Goal: Information Seeking & Learning: Learn about a topic

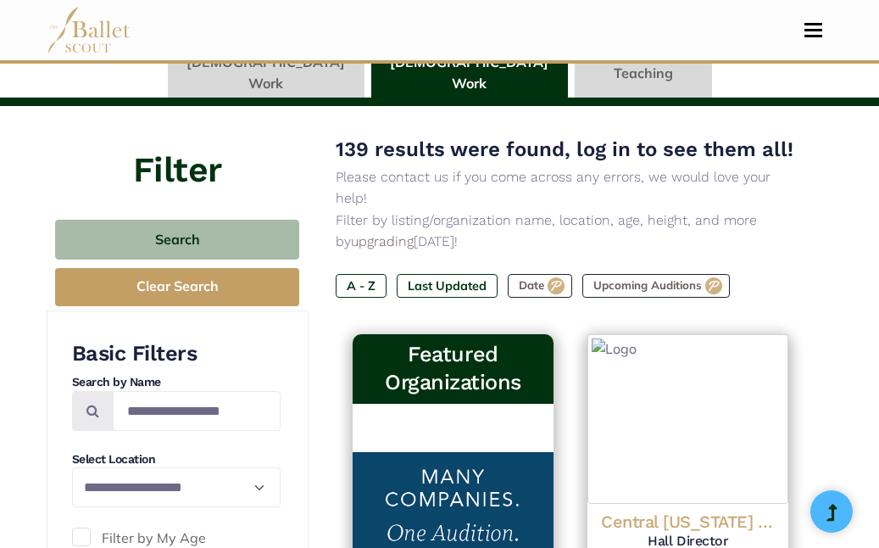
type input "******"
type input "*****"
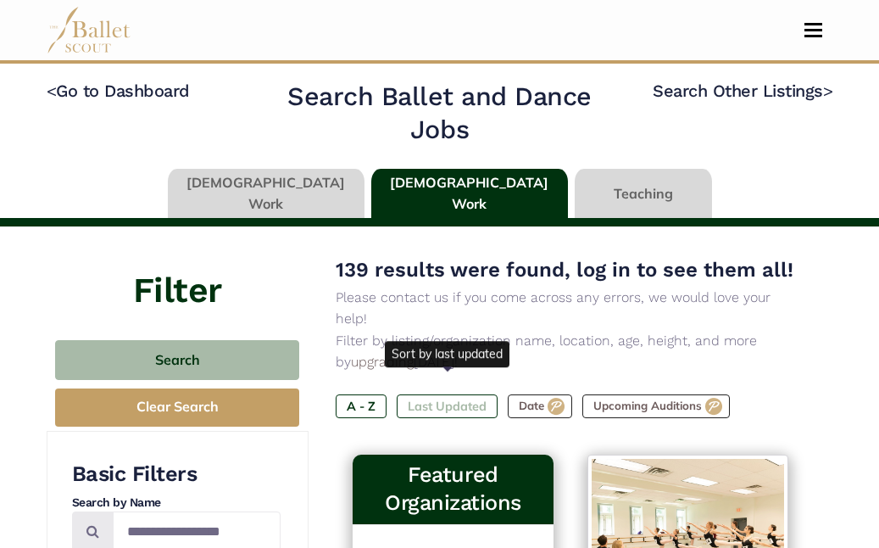
click at [453, 394] on label "Last Updated" at bounding box center [447, 406] width 101 height 24
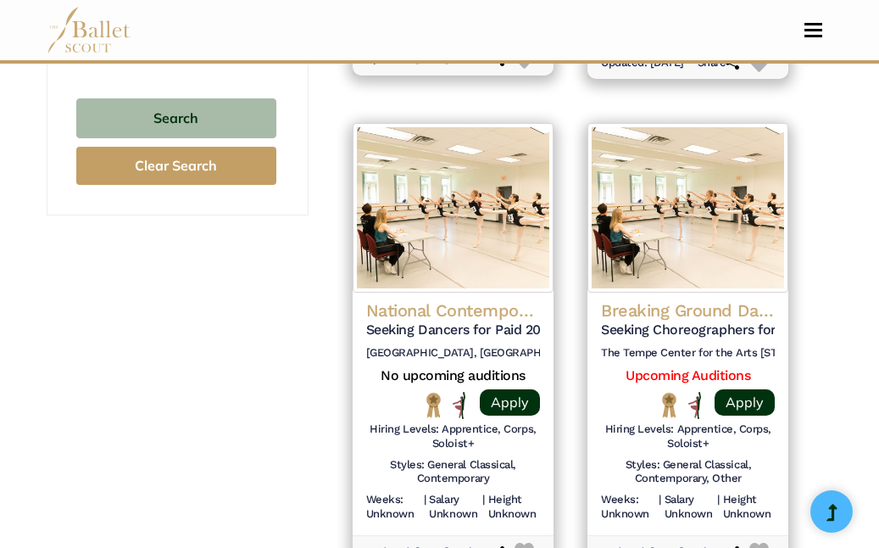
scroll to position [1831, 0]
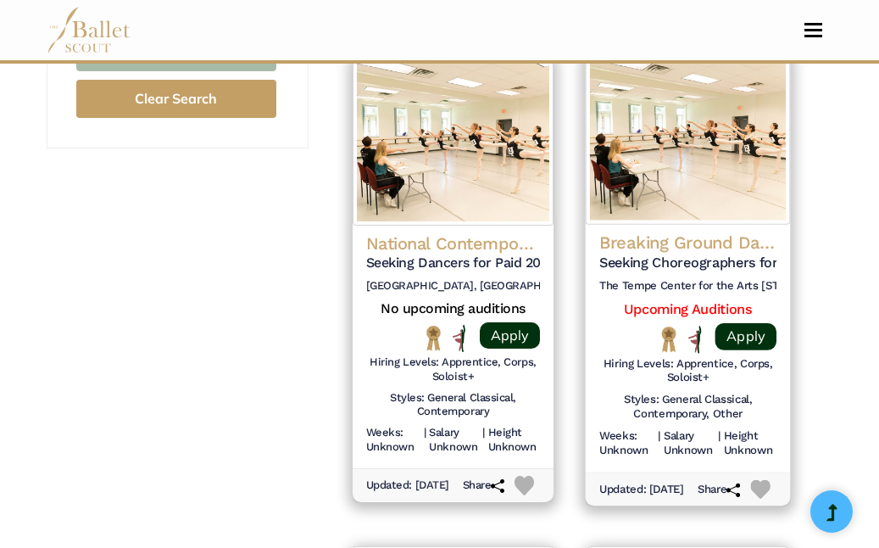
click at [713, 254] on h4 "Breaking Ground Dance Festival" at bounding box center [687, 242] width 177 height 23
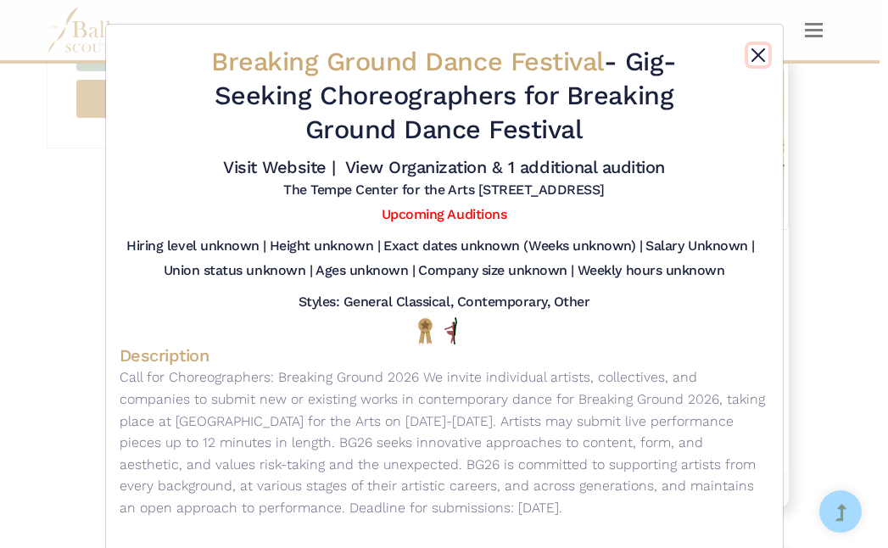
click at [748, 50] on button "Close" at bounding box center [758, 55] width 20 height 20
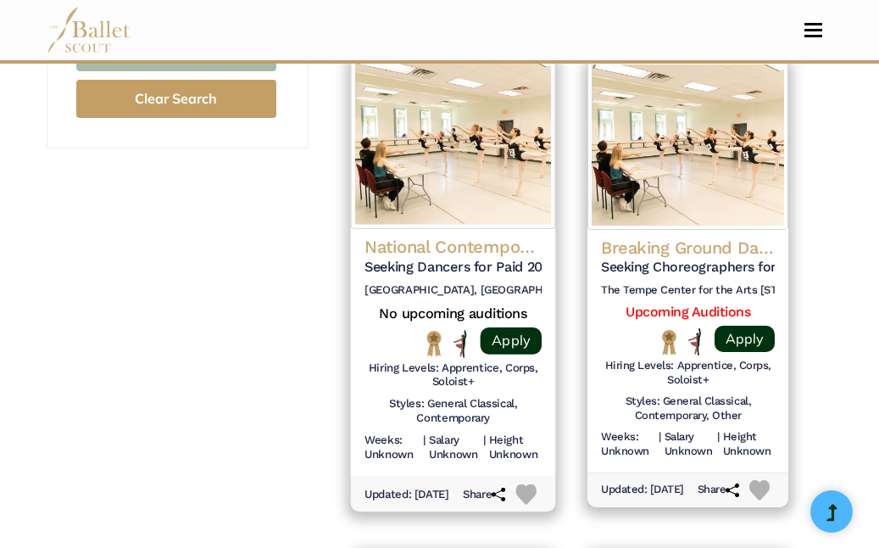
click at [470, 247] on h4 "National Contemporary Ballet" at bounding box center [453, 247] width 177 height 23
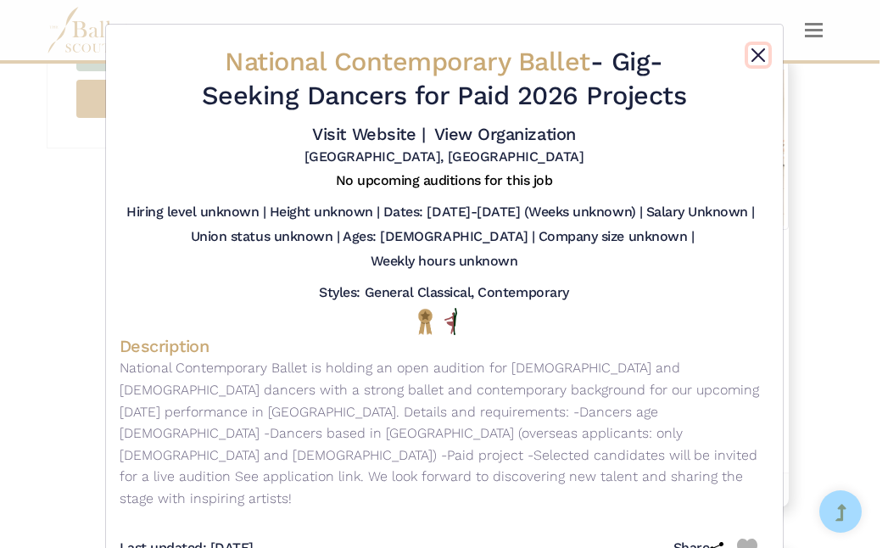
click at [761, 53] on button "Close" at bounding box center [758, 55] width 20 height 20
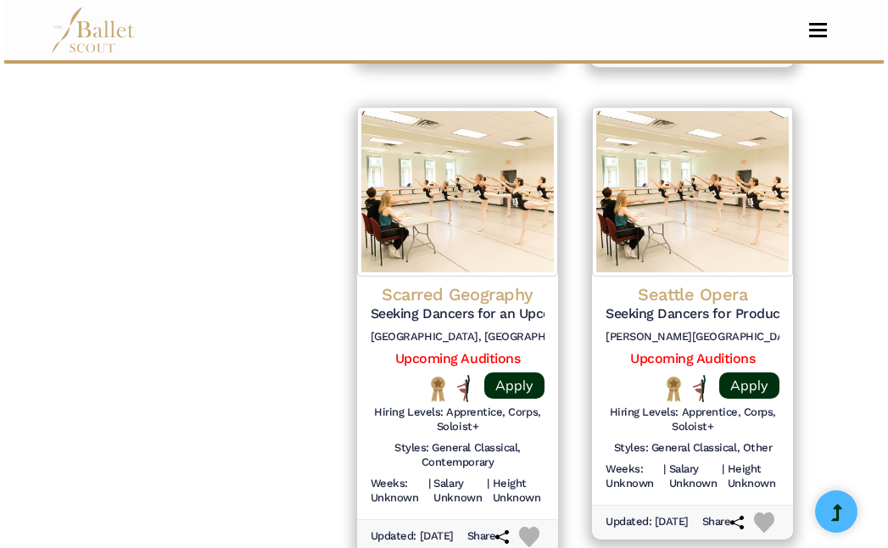
scroll to position [2273, 0]
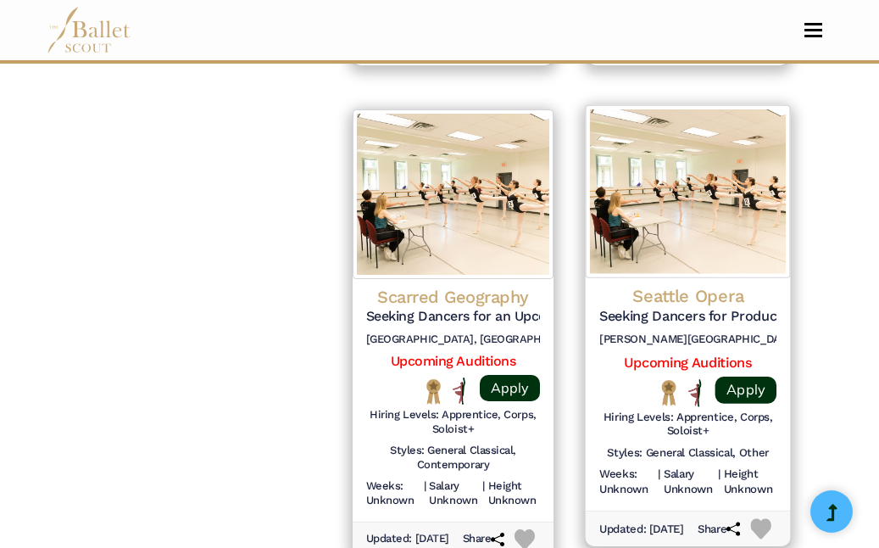
click at [705, 304] on h4 "Seattle Opera" at bounding box center [687, 296] width 177 height 23
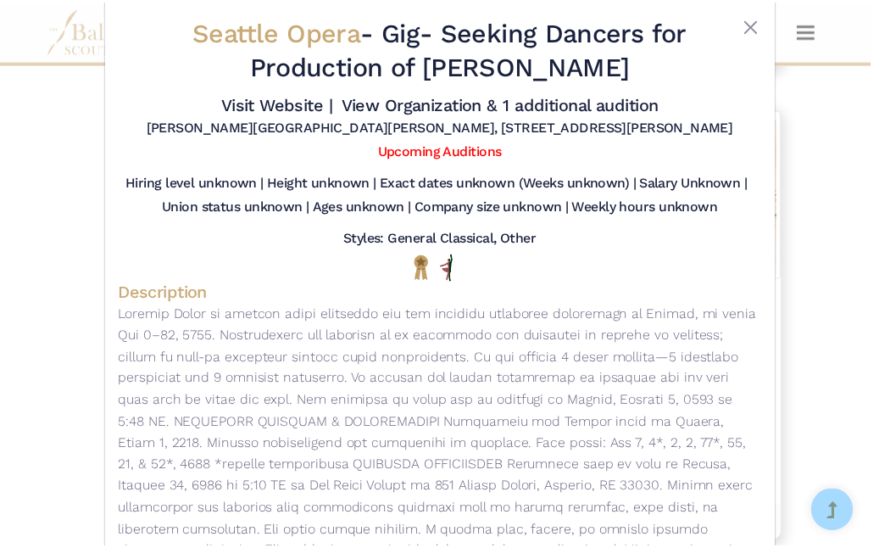
scroll to position [0, 0]
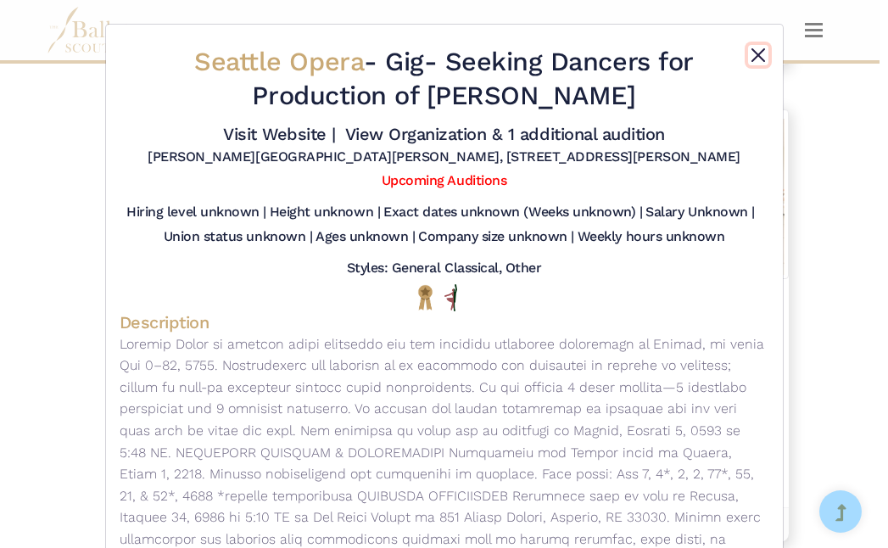
click at [755, 58] on button "Close" at bounding box center [758, 55] width 20 height 20
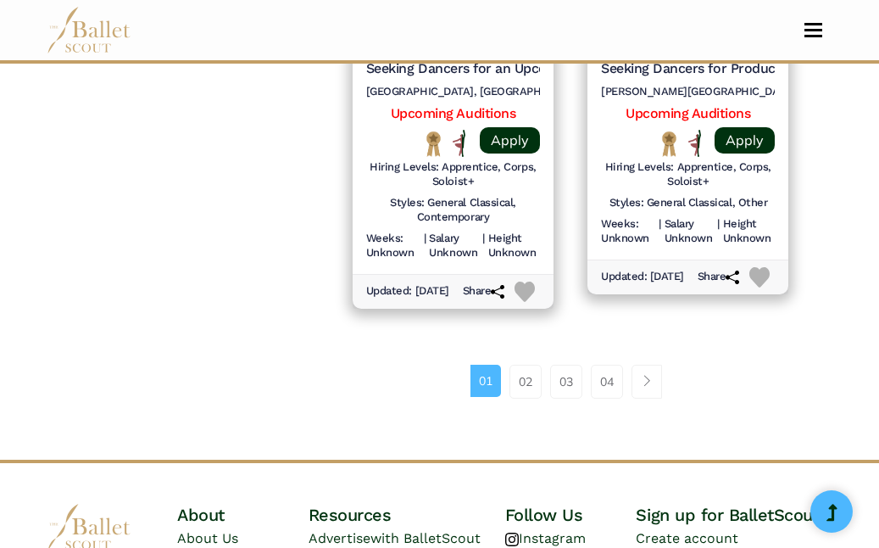
scroll to position [2520, 0]
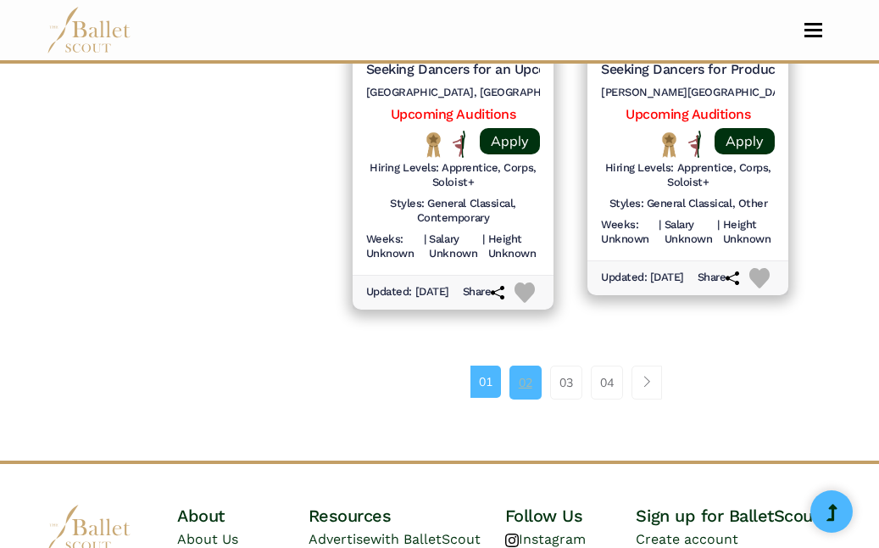
click at [532, 399] on link "02" at bounding box center [526, 382] width 32 height 34
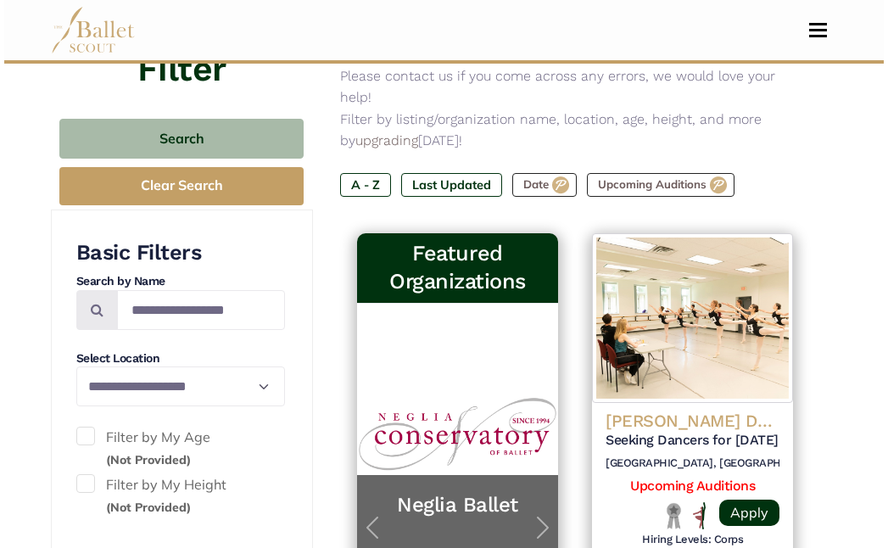
scroll to position [104, 0]
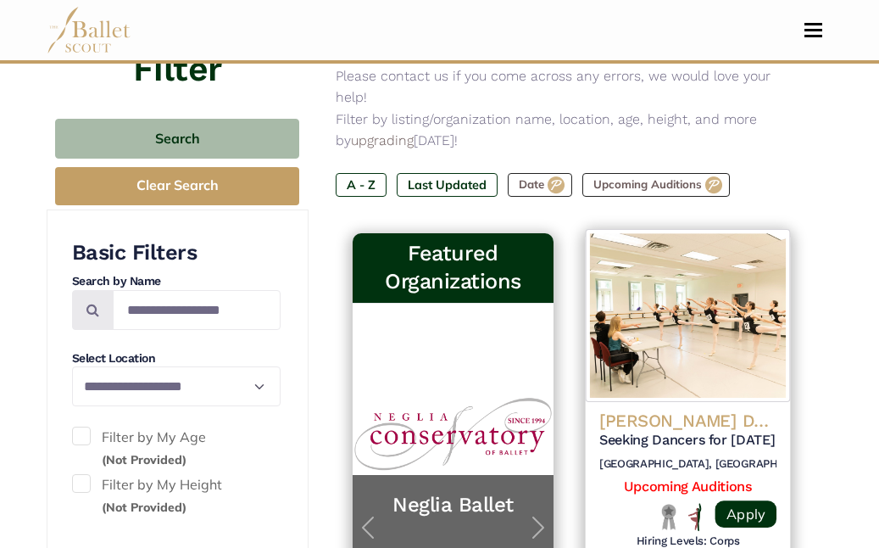
click at [719, 409] on h4 "[PERSON_NAME] Dance Project" at bounding box center [687, 420] width 177 height 23
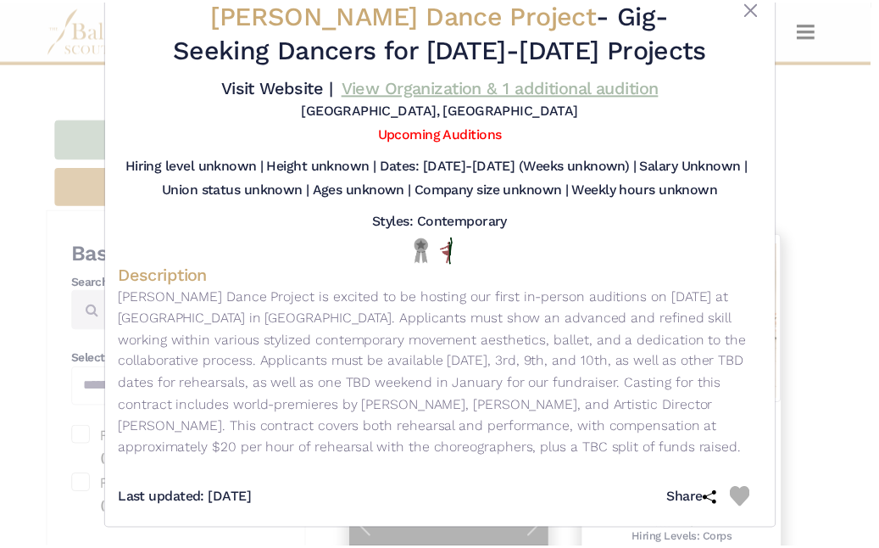
scroll to position [0, 0]
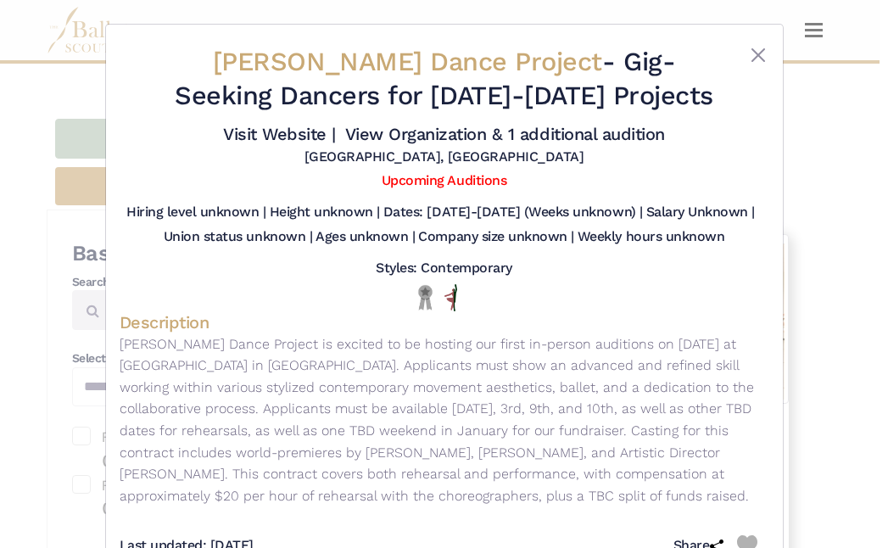
click at [382, 68] on span "[PERSON_NAME] Dance Project" at bounding box center [407, 62] width 389 height 30
click at [756, 60] on button "Close" at bounding box center [758, 55] width 20 height 20
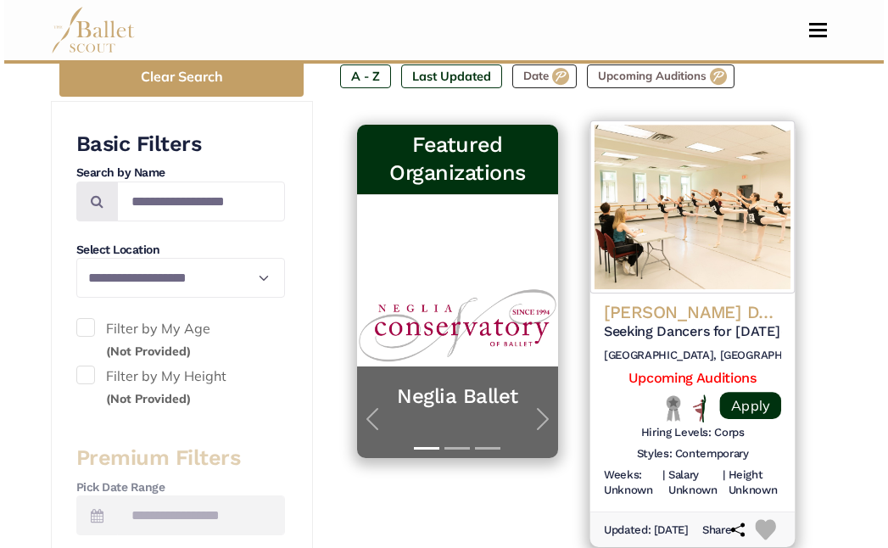
scroll to position [329, 0]
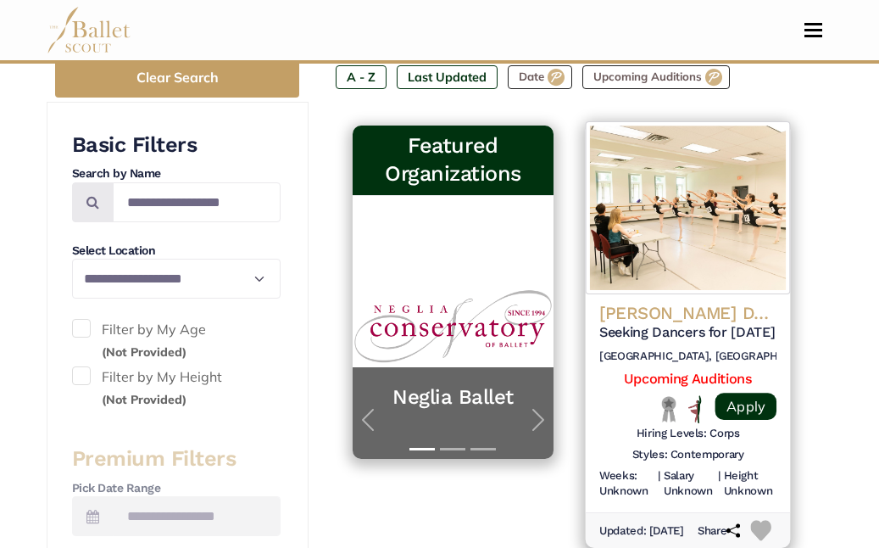
click at [662, 302] on h4 "Boykin Dance Project" at bounding box center [687, 313] width 177 height 23
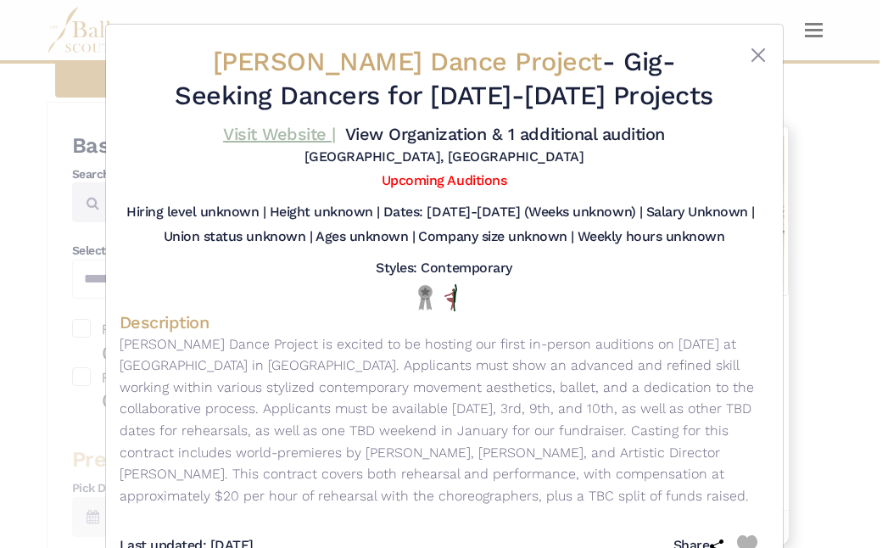
click at [282, 132] on link "Visit Website |" at bounding box center [279, 134] width 113 height 20
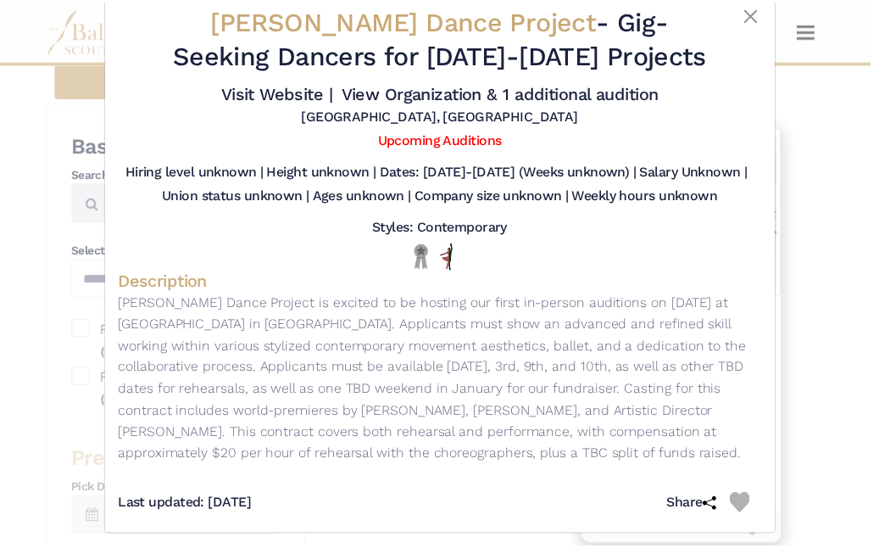
scroll to position [37, 0]
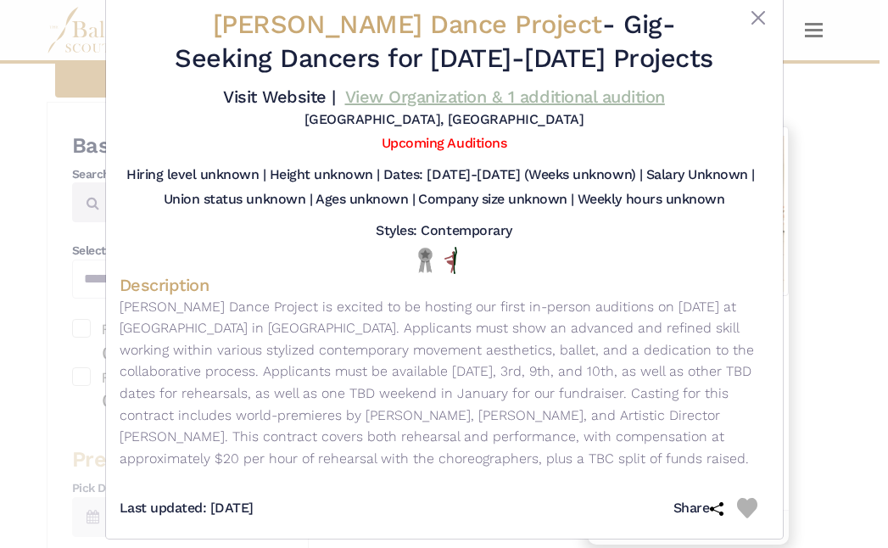
click at [431, 98] on link "View Organization & 1 additional audition" at bounding box center [505, 96] width 320 height 20
click at [756, 21] on button "Close" at bounding box center [758, 18] width 20 height 20
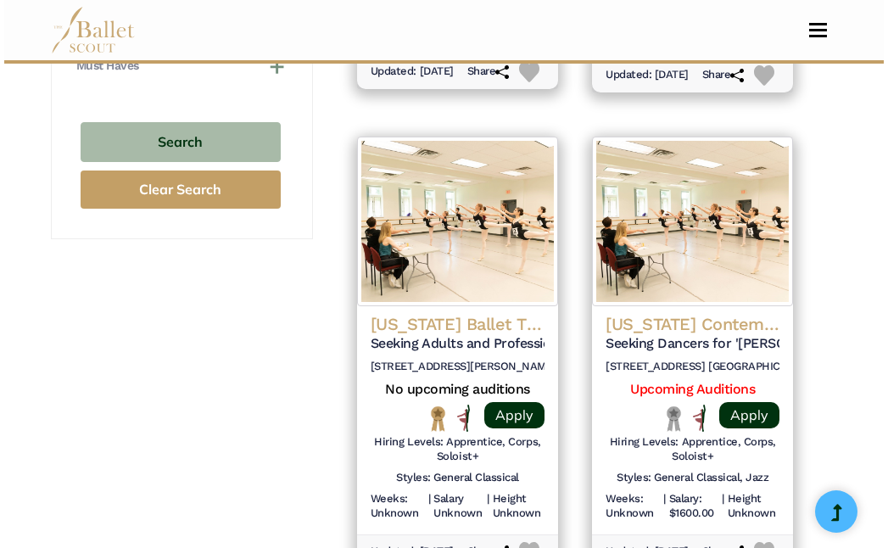
scroll to position [1756, 0]
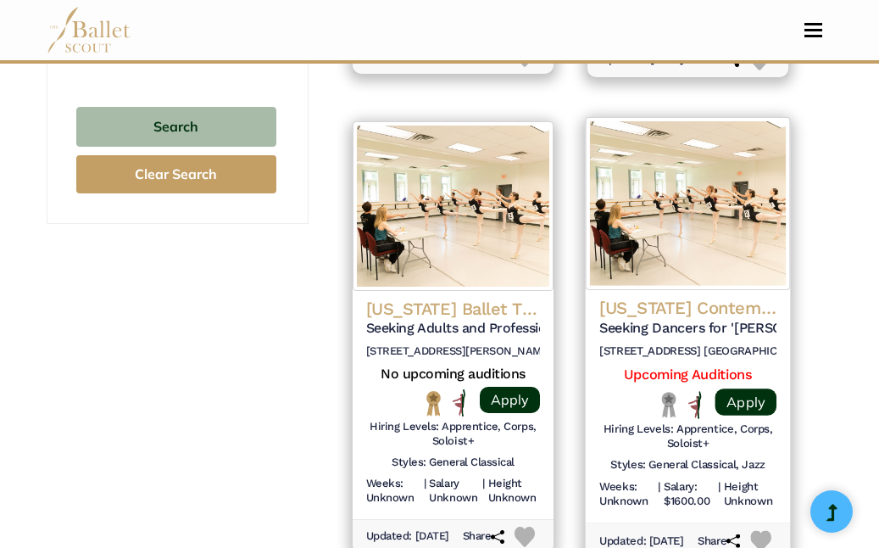
click at [682, 313] on h4 "California Contemporary Ballet" at bounding box center [687, 308] width 177 height 23
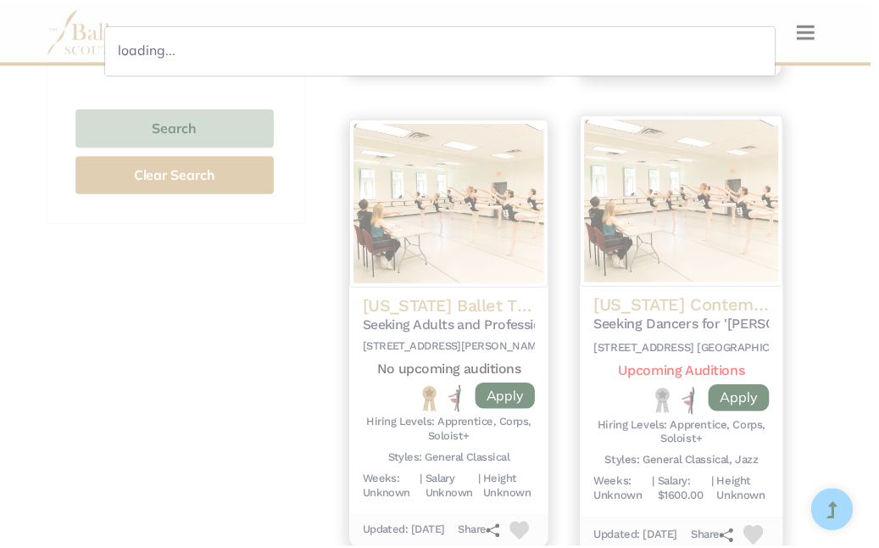
scroll to position [0, 0]
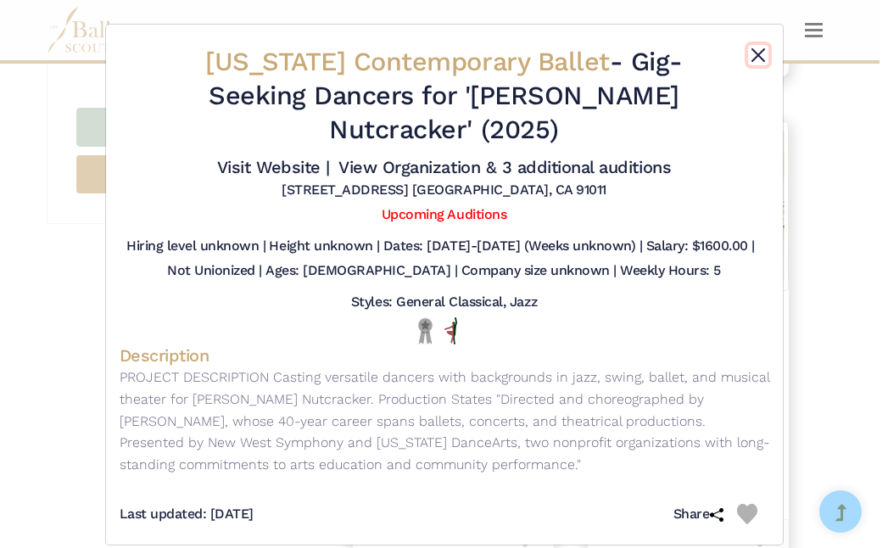
click at [750, 52] on button "Close" at bounding box center [758, 55] width 20 height 20
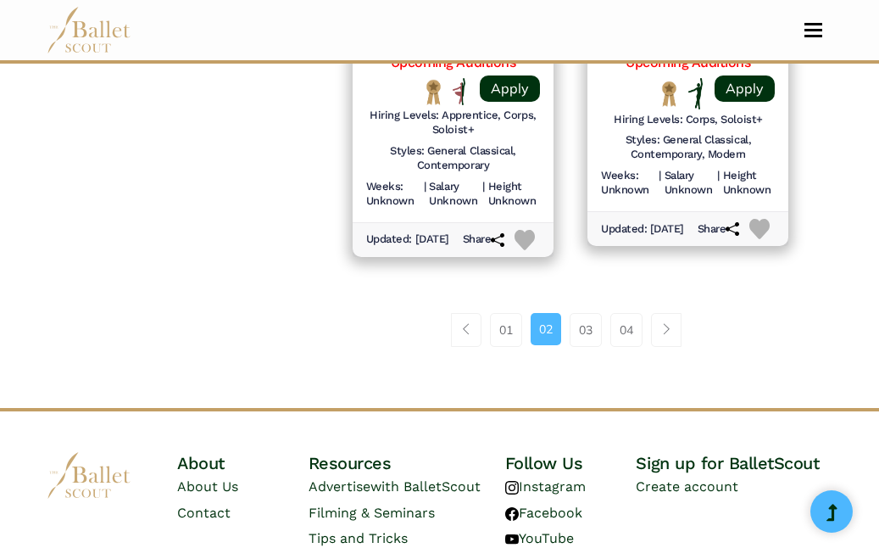
scroll to position [2663, 0]
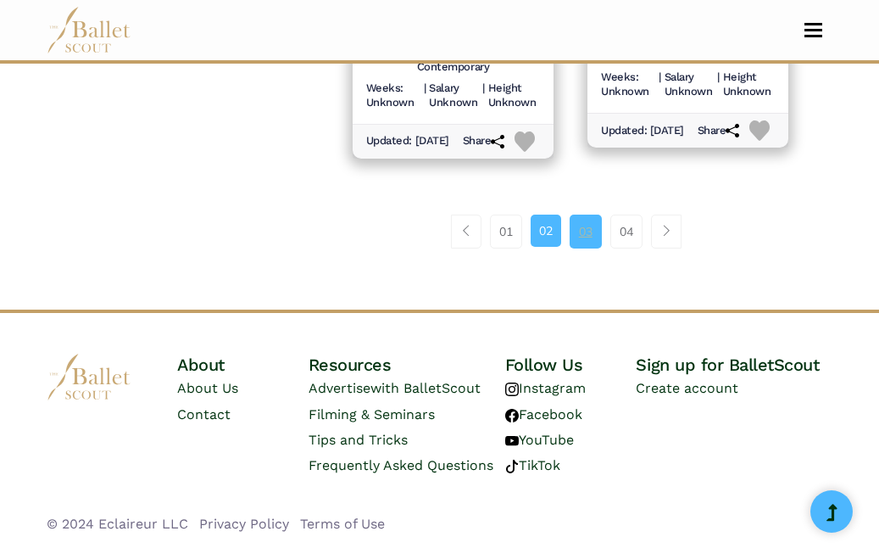
click at [592, 222] on link "03" at bounding box center [586, 231] width 32 height 34
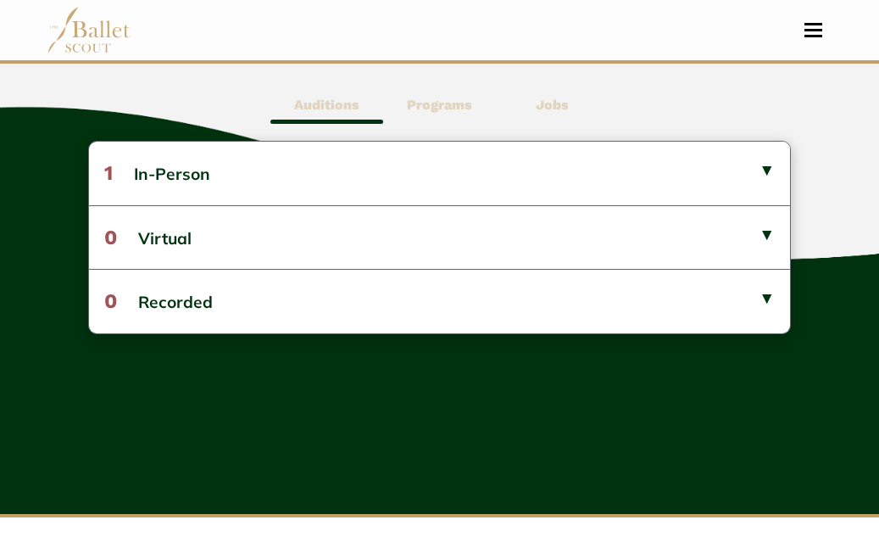
scroll to position [460, 0]
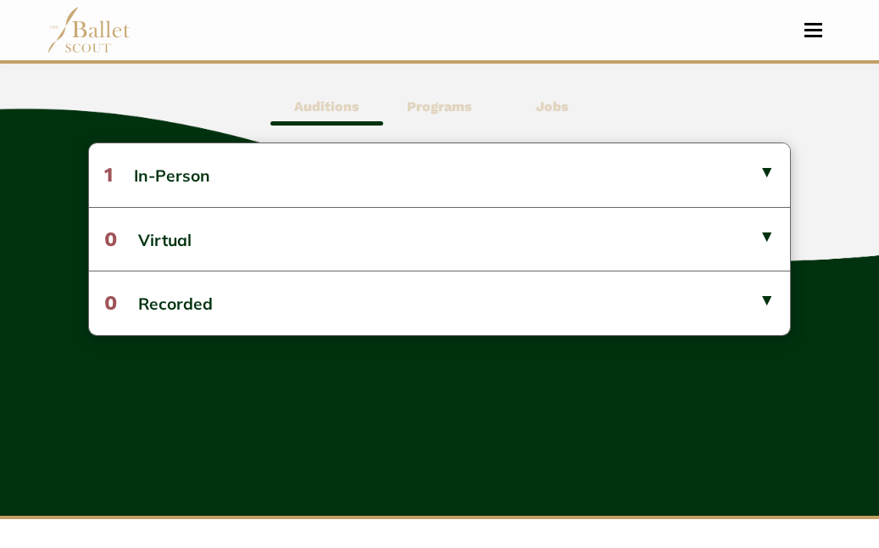
click at [459, 107] on b "Programs" at bounding box center [439, 106] width 65 height 16
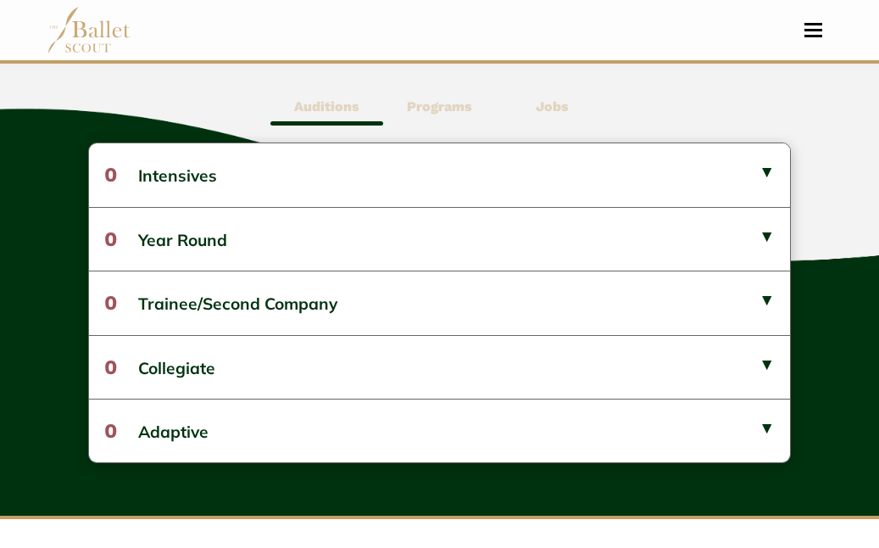
click at [319, 116] on span "Auditions" at bounding box center [326, 106] width 113 height 39
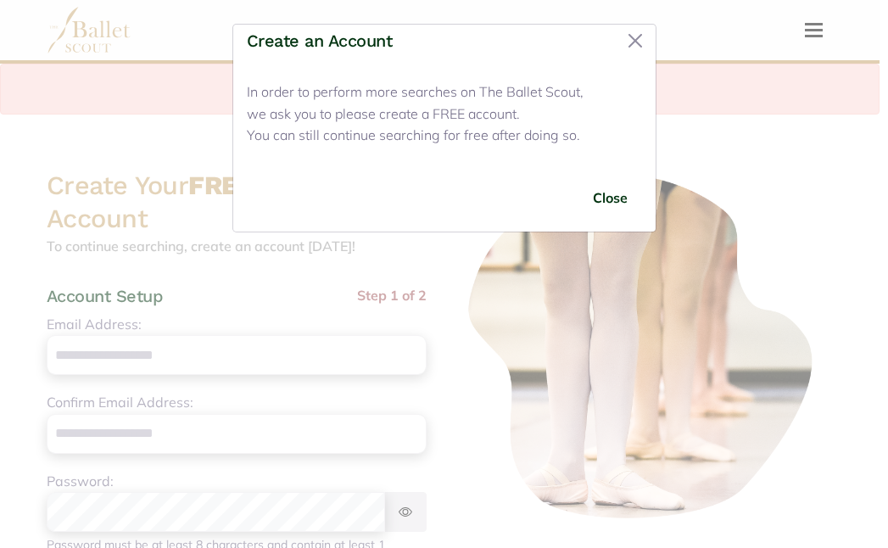
click at [450, 115] on p "In order to perform more searches on The Ballet Scout, we ask you to please cre…" at bounding box center [444, 113] width 395 height 65
click at [638, 42] on button "Close" at bounding box center [634, 40] width 27 height 27
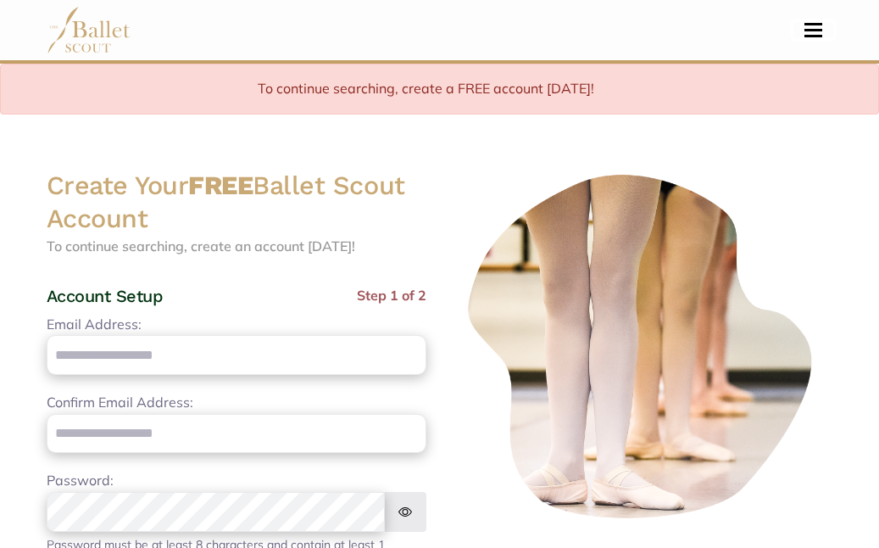
click at [816, 30] on span "Toggle navigation" at bounding box center [814, 30] width 18 height 3
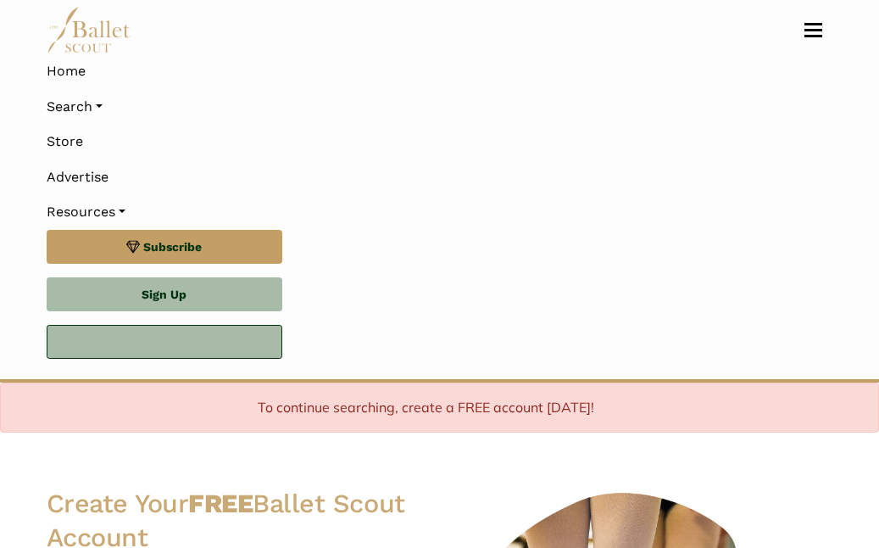
click at [209, 337] on link "Log In" at bounding box center [165, 342] width 236 height 34
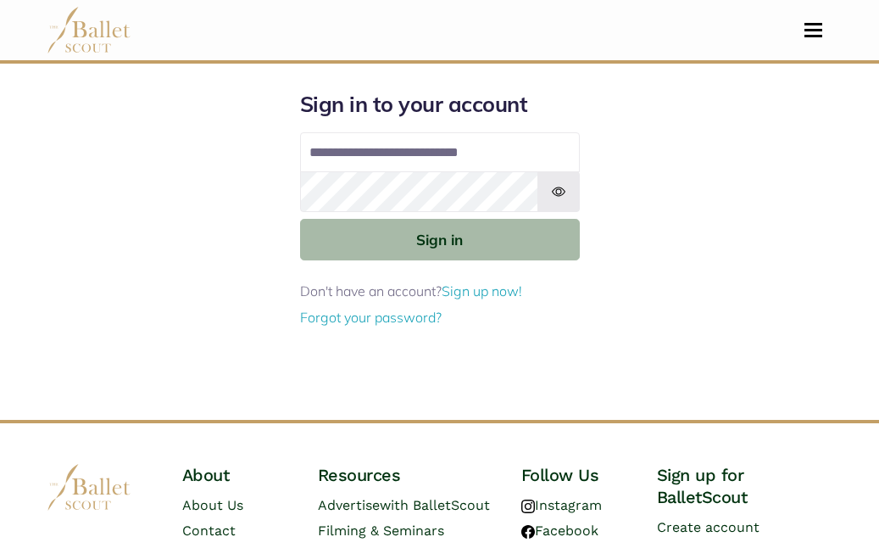
type input "**********"
click at [300, 219] on button "Sign in" at bounding box center [440, 240] width 280 height 42
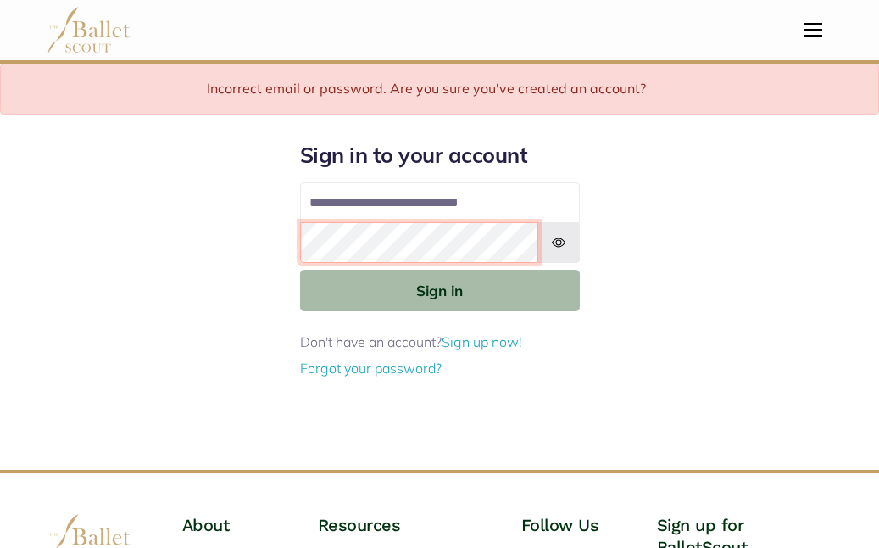
click at [300, 270] on button "Sign in" at bounding box center [440, 291] width 280 height 42
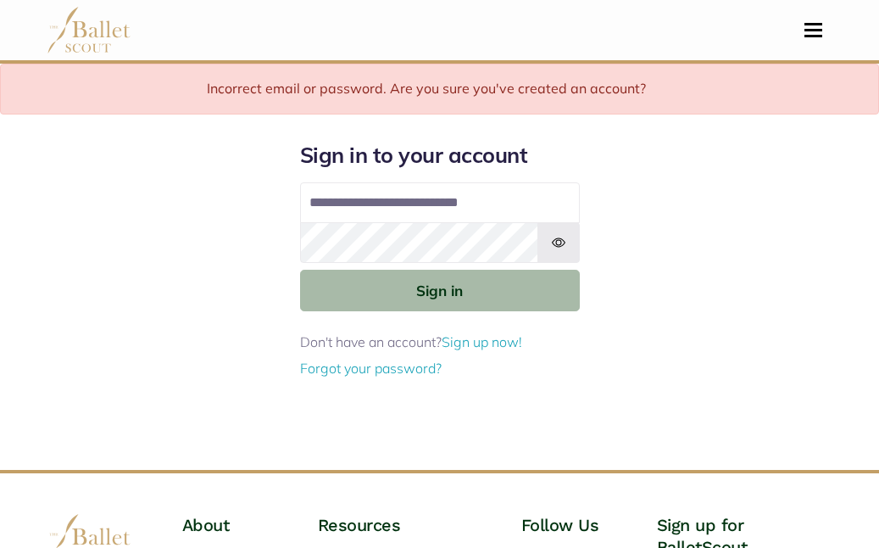
click at [559, 241] on img at bounding box center [558, 242] width 42 height 41
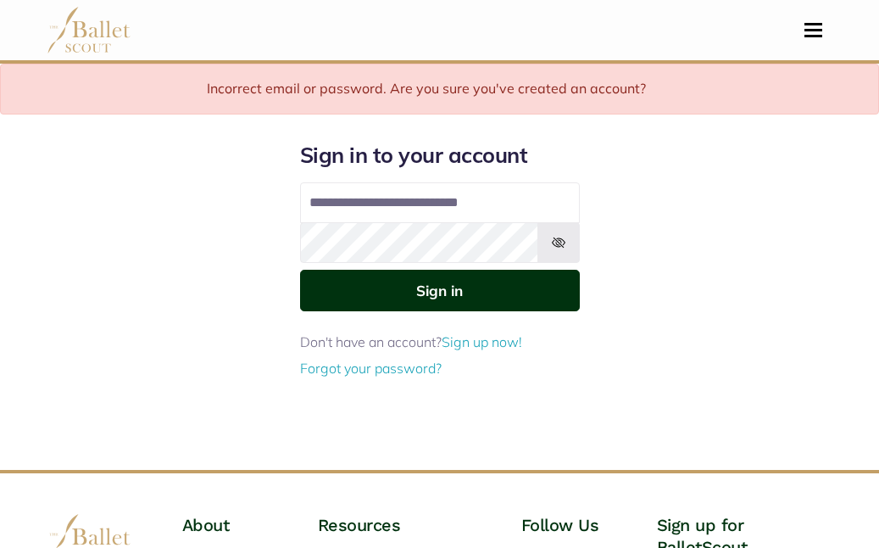
click at [476, 290] on button "Sign in" at bounding box center [440, 291] width 280 height 42
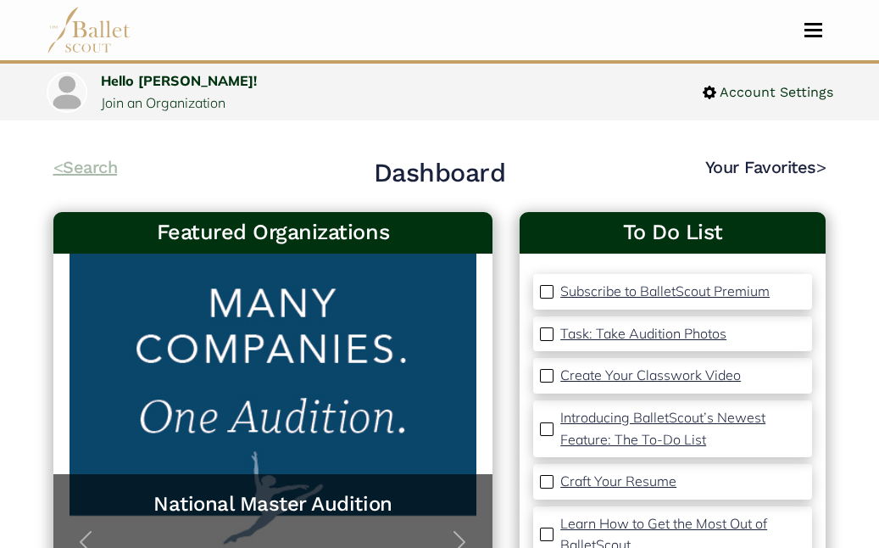
click at [92, 167] on link "< Search" at bounding box center [85, 167] width 64 height 20
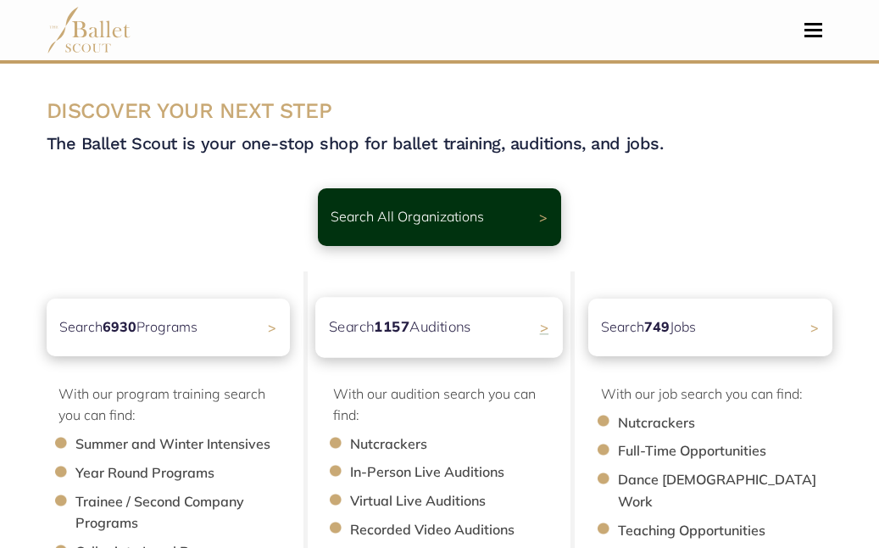
click at [459, 326] on p "Search 1157 Auditions" at bounding box center [400, 326] width 142 height 23
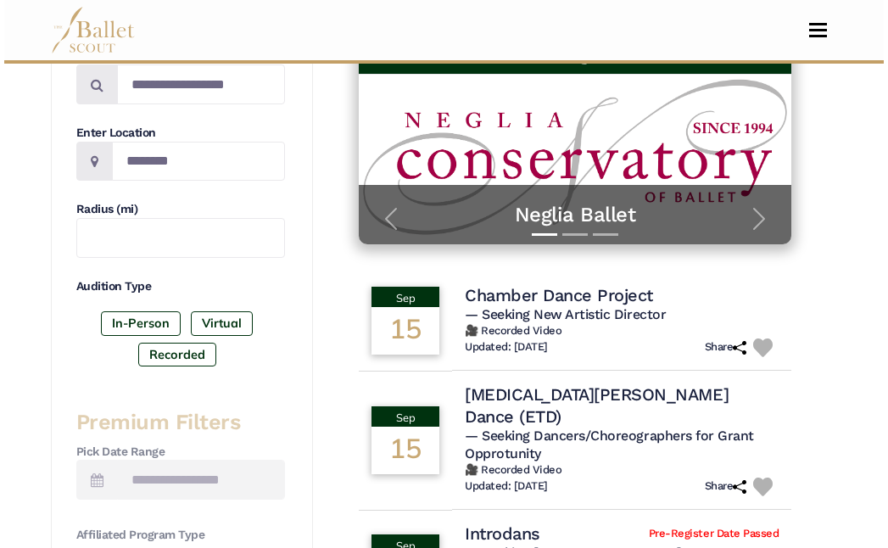
scroll to position [406, 0]
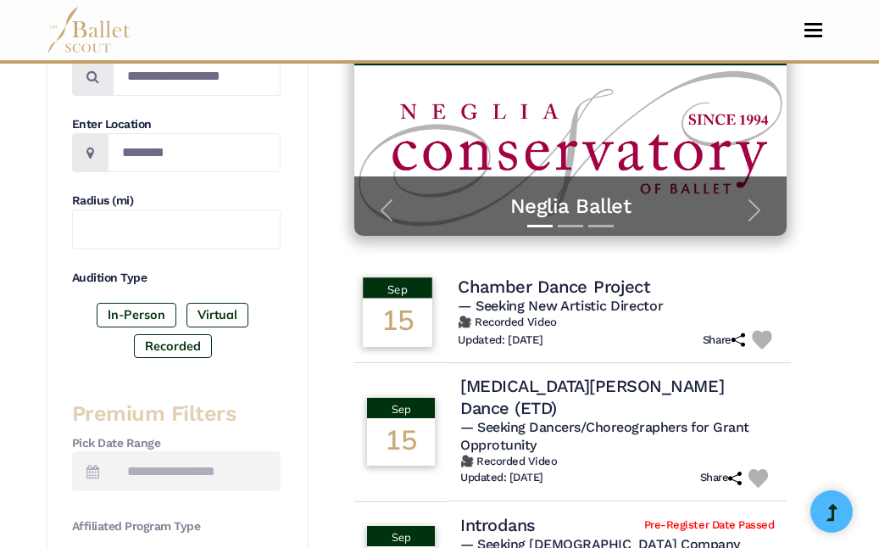
click at [543, 275] on h4 "Chamber Dance Project" at bounding box center [554, 286] width 192 height 23
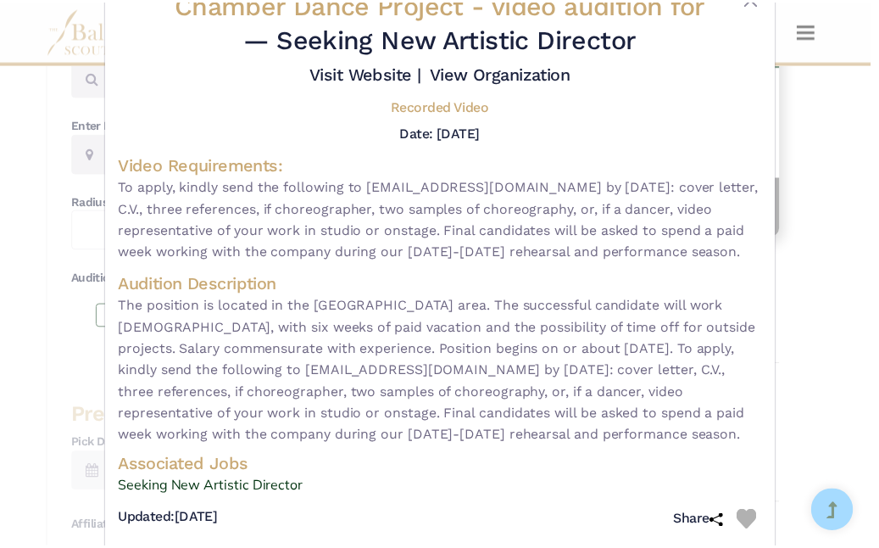
scroll to position [0, 0]
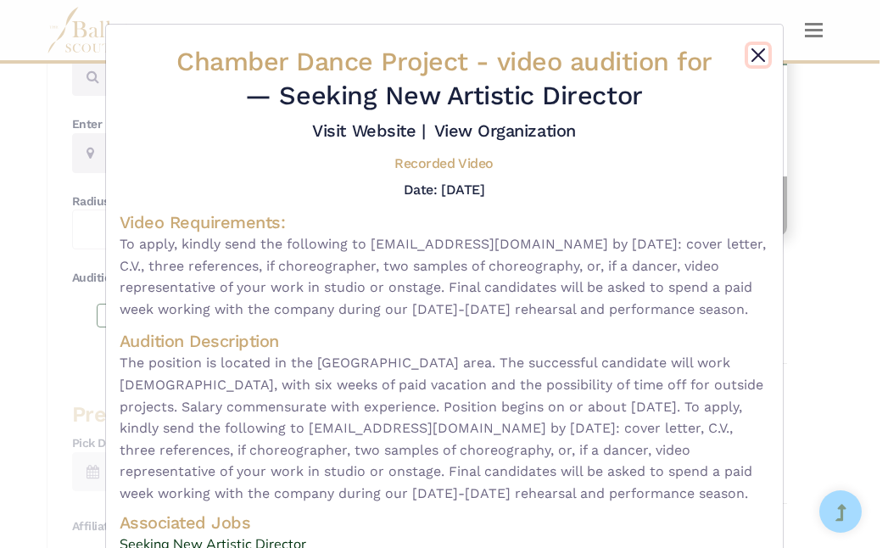
click at [752, 55] on button "Close" at bounding box center [758, 55] width 20 height 20
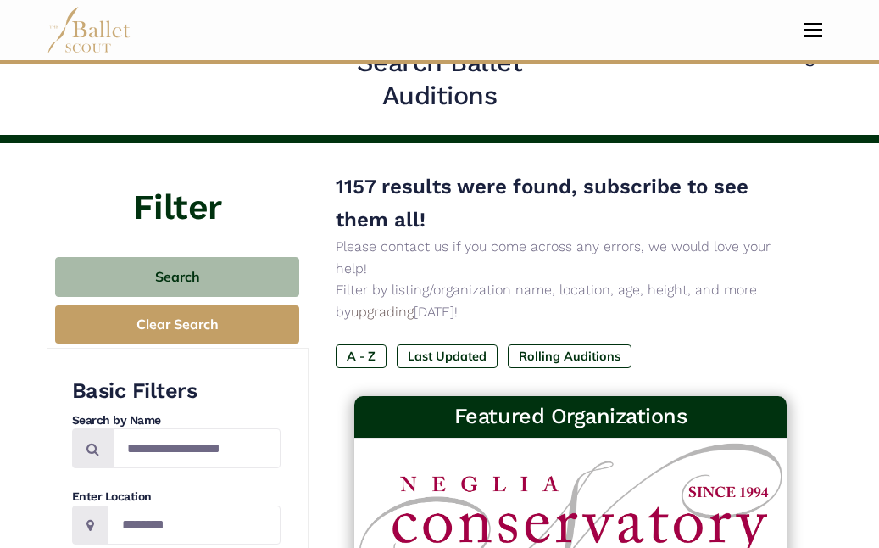
scroll to position [51, 0]
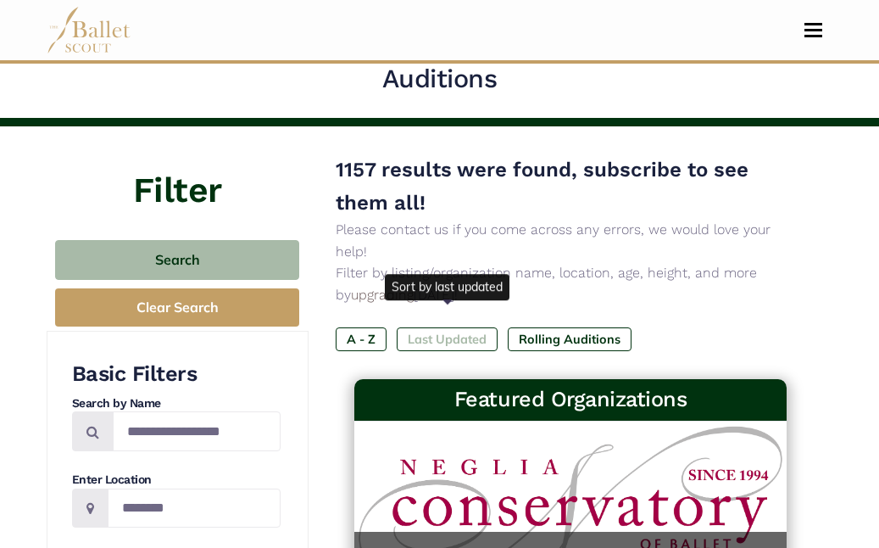
click at [424, 327] on label "Last Updated" at bounding box center [447, 339] width 101 height 24
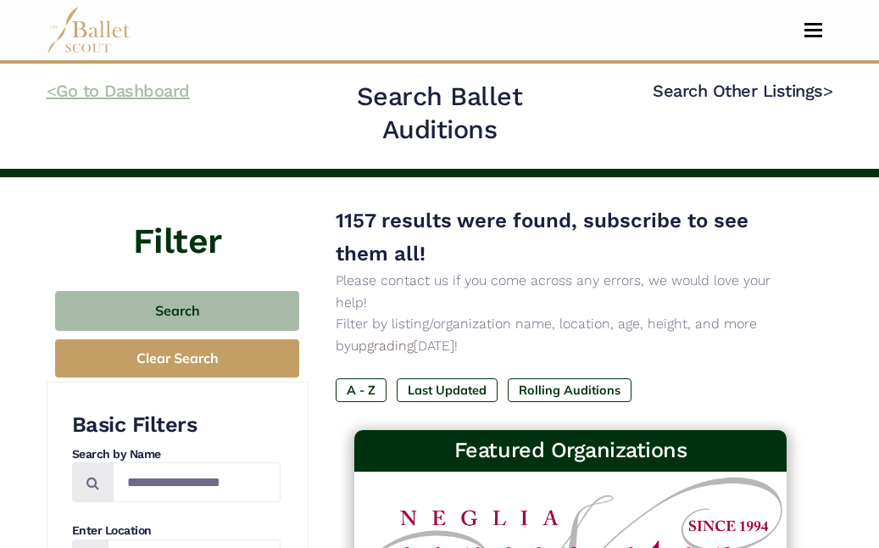
click at [79, 90] on link "< Go to Dashboard" at bounding box center [118, 91] width 143 height 20
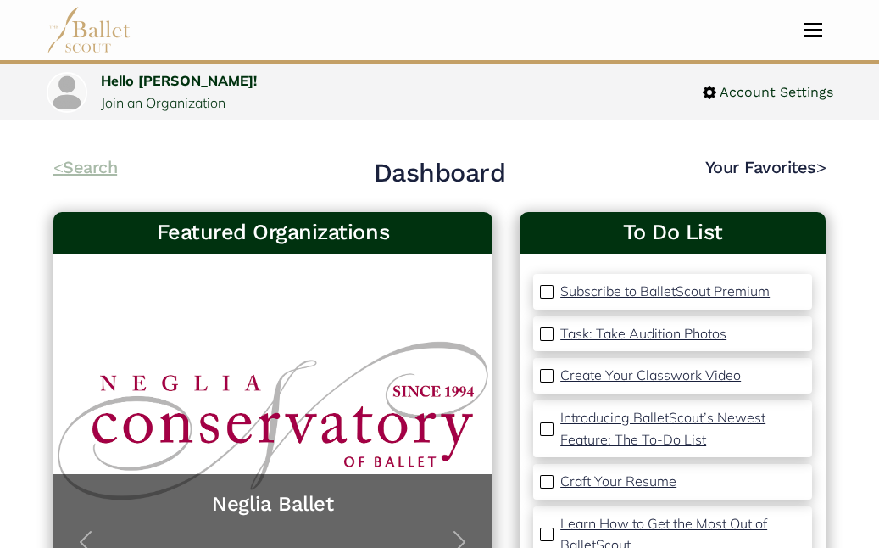
click at [85, 168] on link "< Search" at bounding box center [85, 167] width 64 height 20
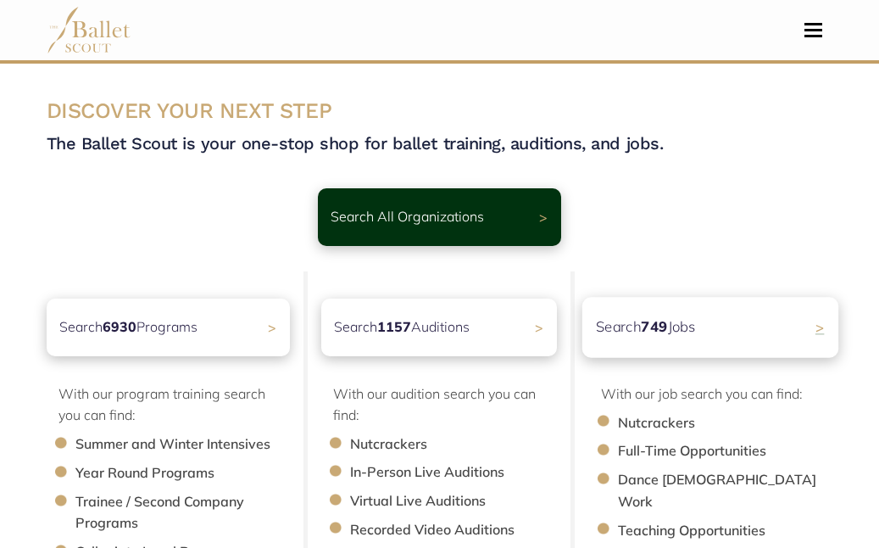
click at [689, 333] on p "Search 749 Jobs" at bounding box center [646, 326] width 100 height 23
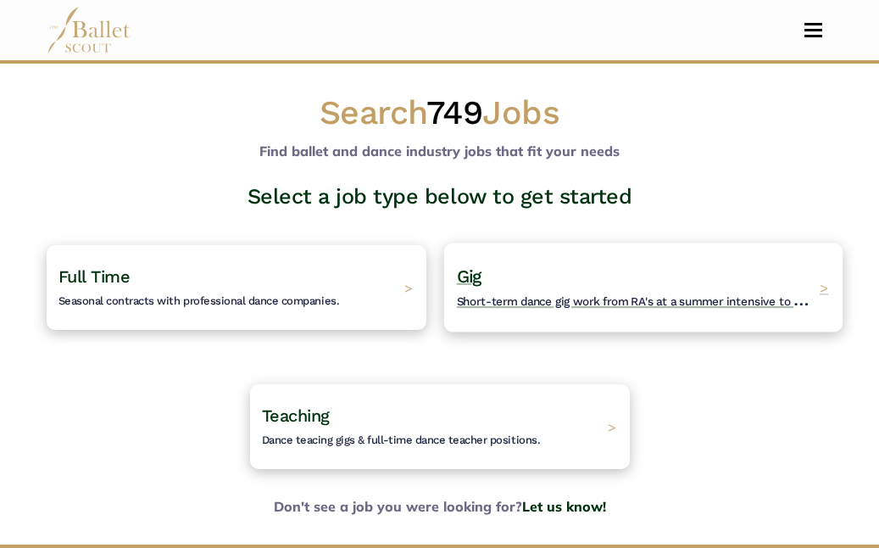
click at [585, 265] on h4 "Gig Short-term dance gig work from RA's at a summer intensive to Nutcracker gue…" at bounding box center [633, 287] width 354 height 47
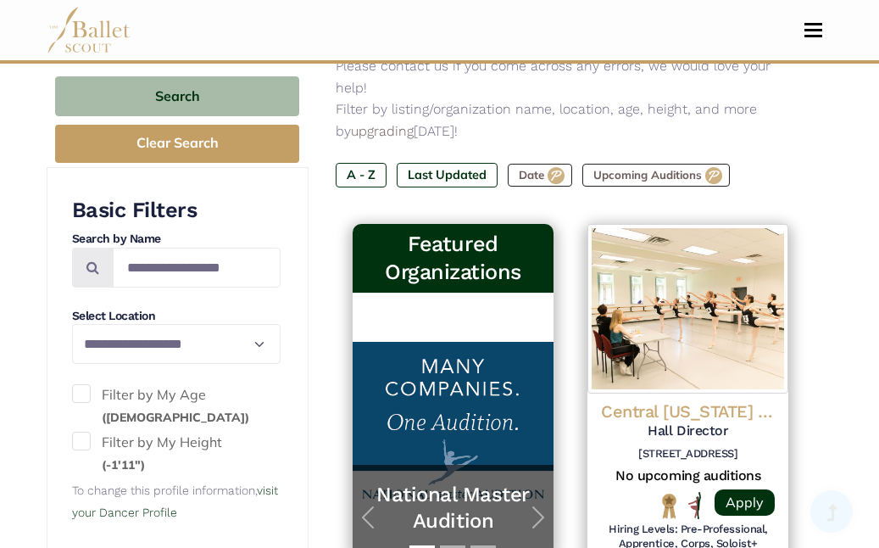
scroll to position [263, 0]
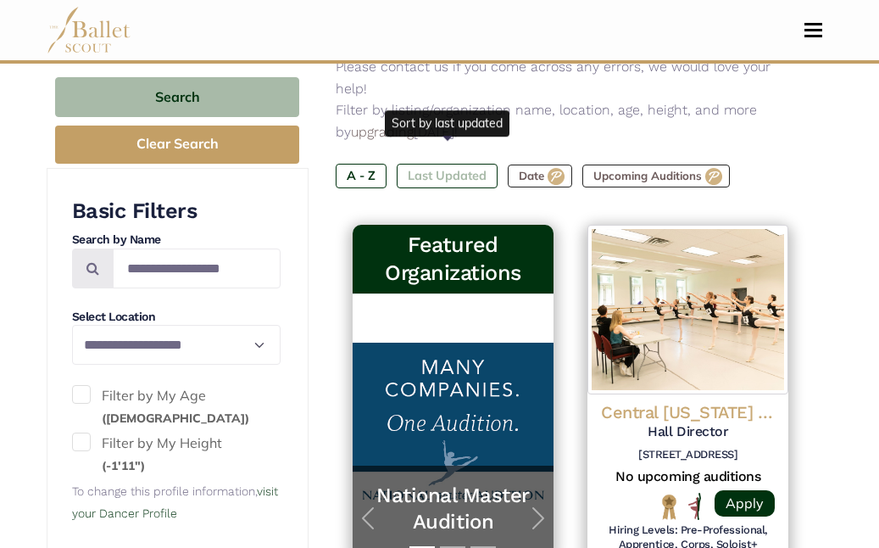
click at [454, 164] on label "Last Updated" at bounding box center [447, 176] width 101 height 24
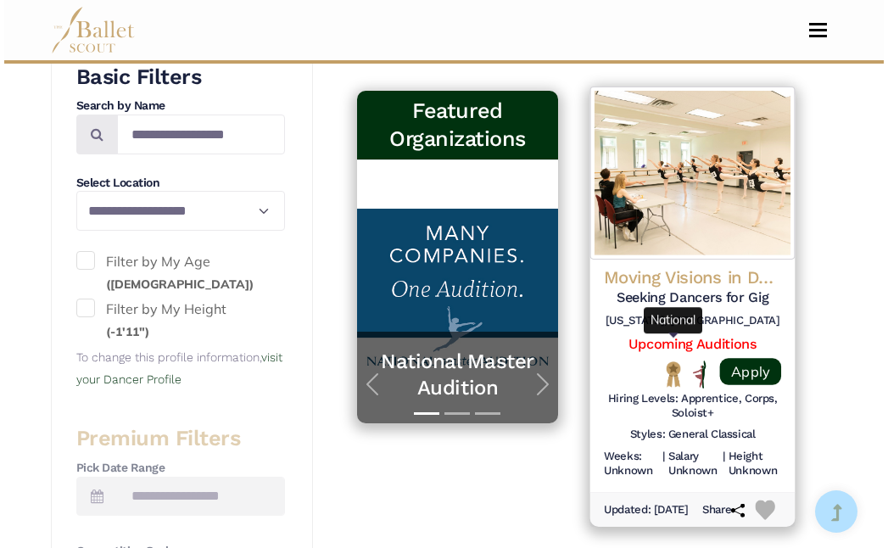
scroll to position [402, 0]
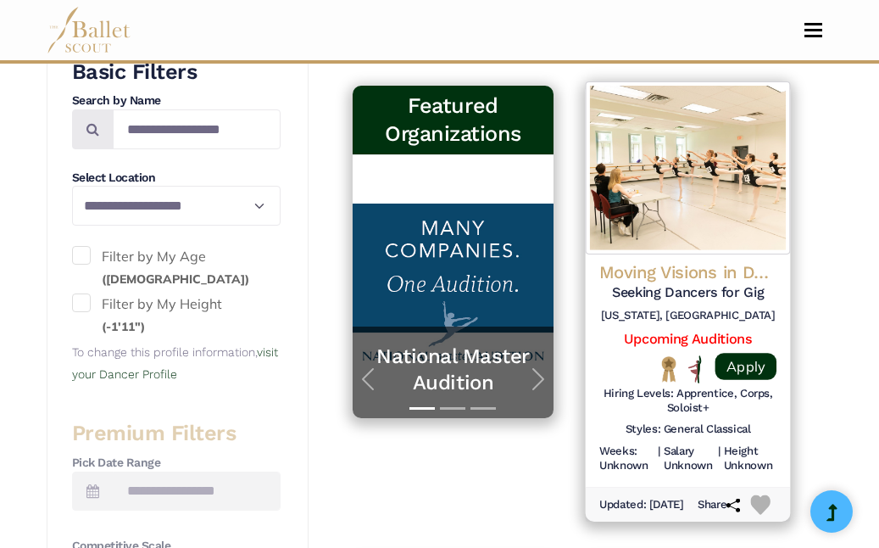
click at [700, 165] on img at bounding box center [688, 167] width 205 height 173
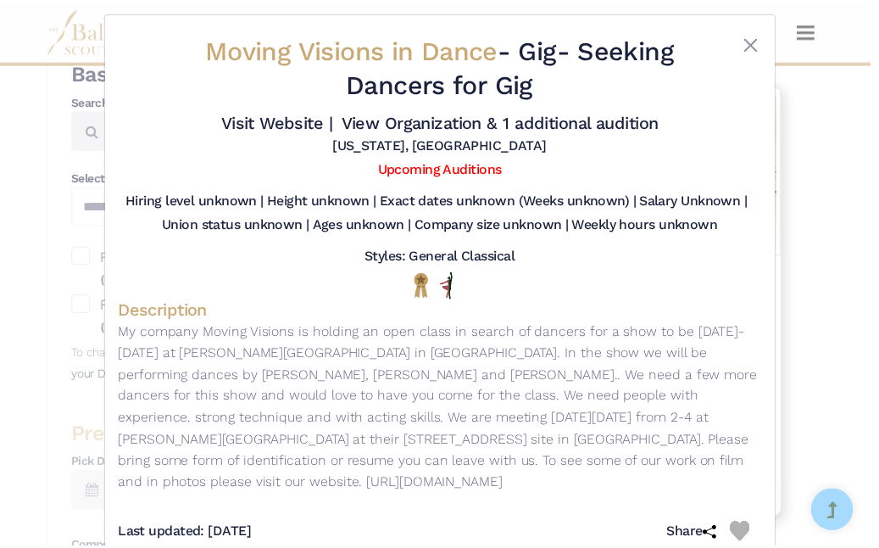
scroll to position [0, 0]
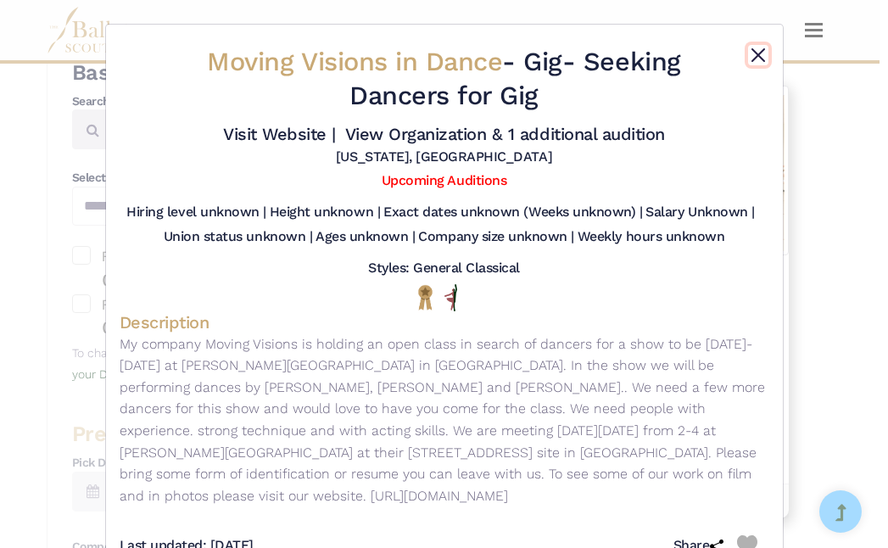
click at [749, 53] on button "Close" at bounding box center [758, 55] width 20 height 20
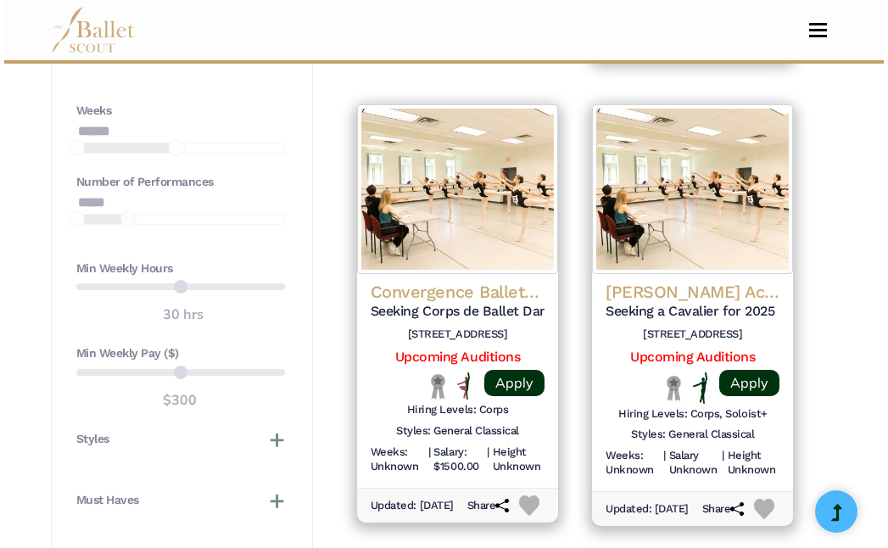
scroll to position [1353, 0]
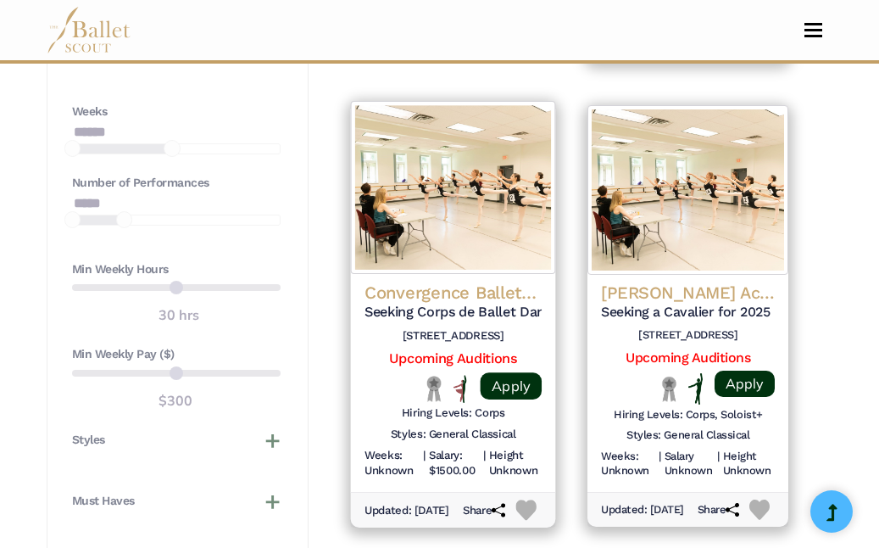
click at [461, 292] on h4 "Convergence Ballet Company" at bounding box center [453, 292] width 177 height 23
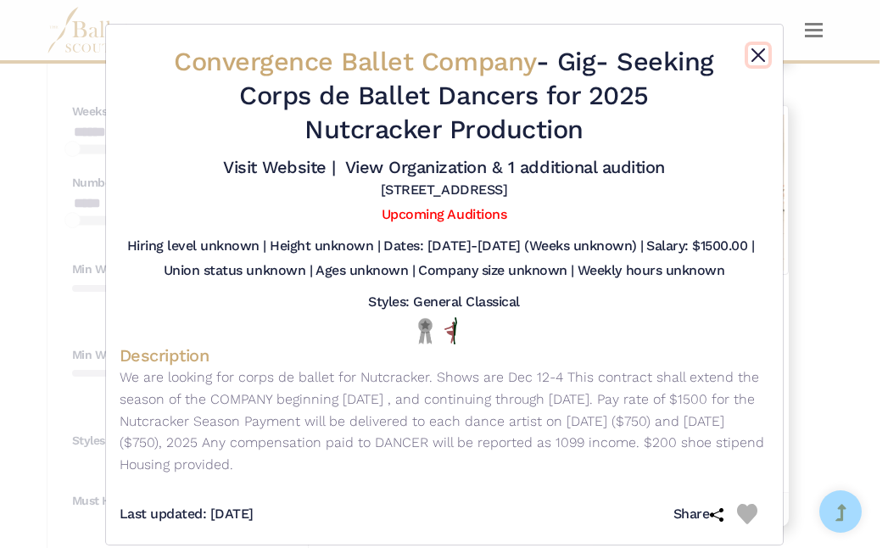
click at [755, 50] on button "Close" at bounding box center [758, 55] width 20 height 20
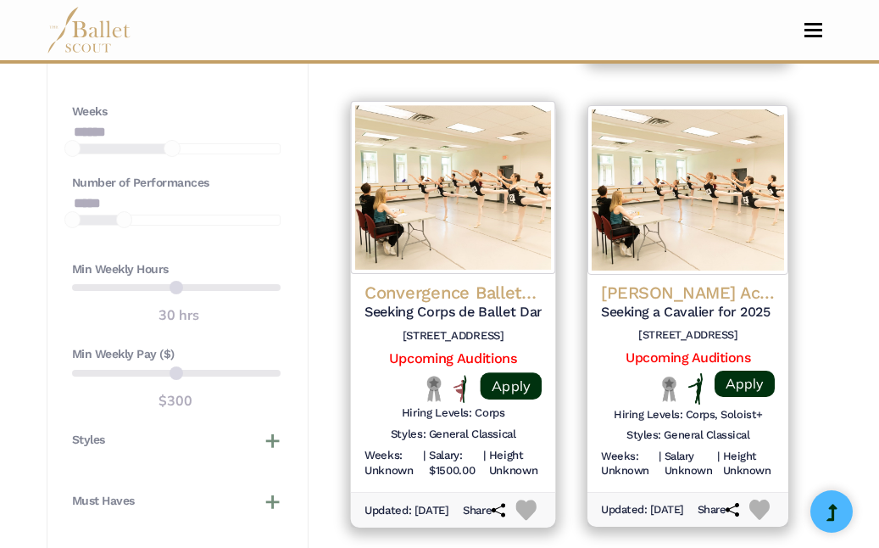
click at [499, 294] on h4 "Convergence Ballet Company" at bounding box center [453, 292] width 177 height 23
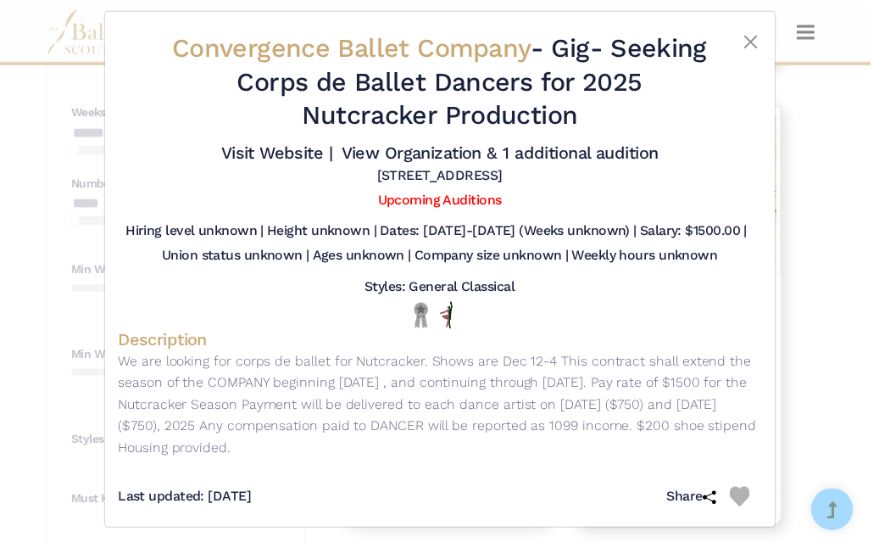
scroll to position [0, 0]
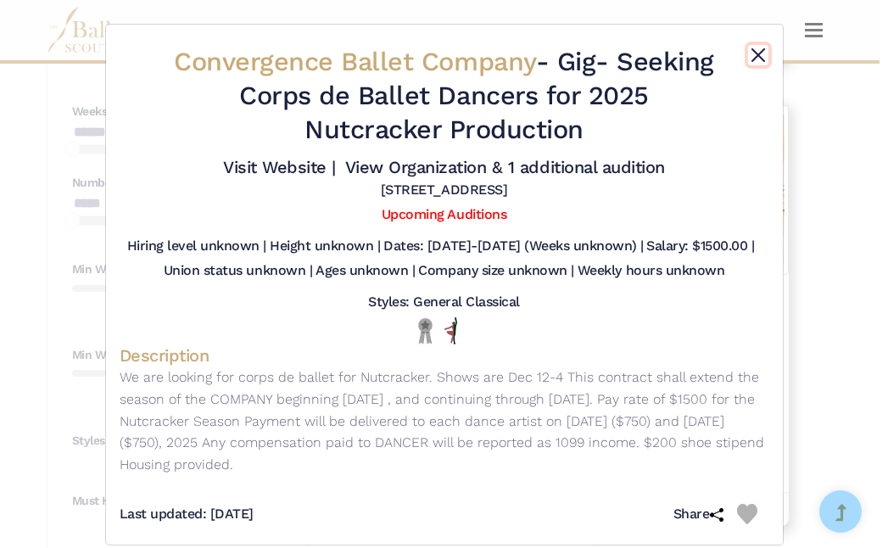
click at [752, 58] on button "Close" at bounding box center [758, 55] width 20 height 20
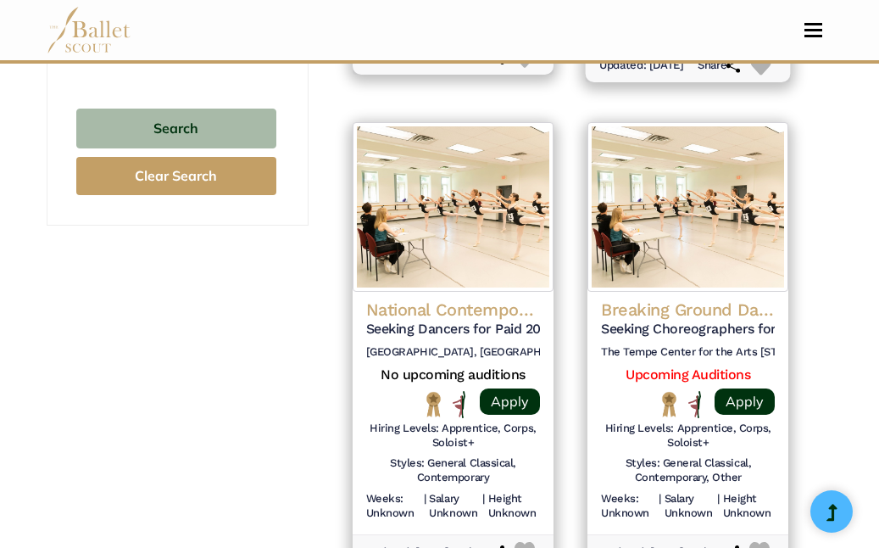
scroll to position [1802, 0]
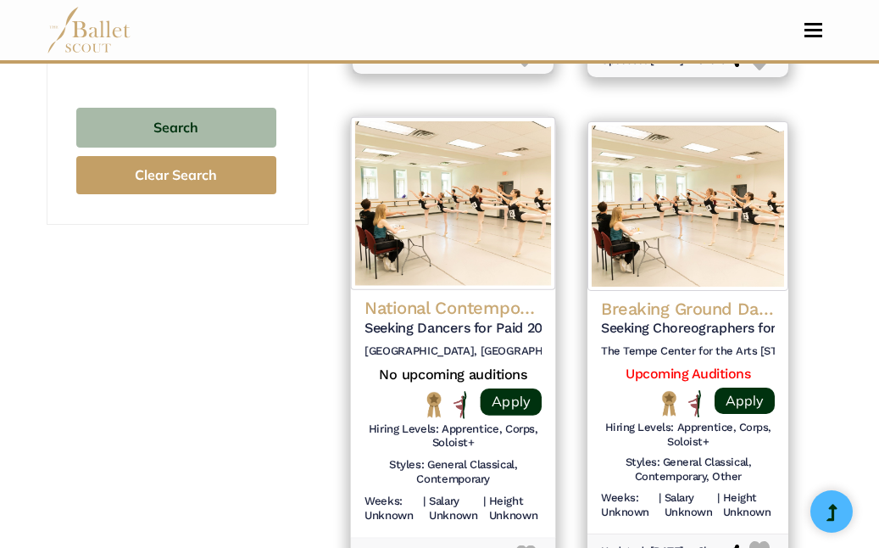
click at [466, 312] on h4 "National Contemporary Ballet" at bounding box center [453, 308] width 177 height 23
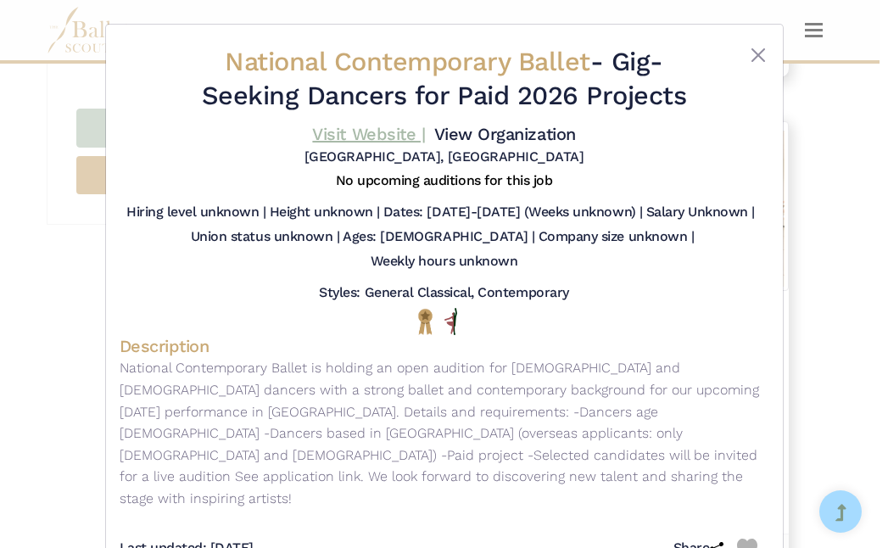
click at [365, 132] on link "Visit Website |" at bounding box center [368, 134] width 113 height 20
click at [759, 53] on button "Close" at bounding box center [758, 55] width 20 height 20
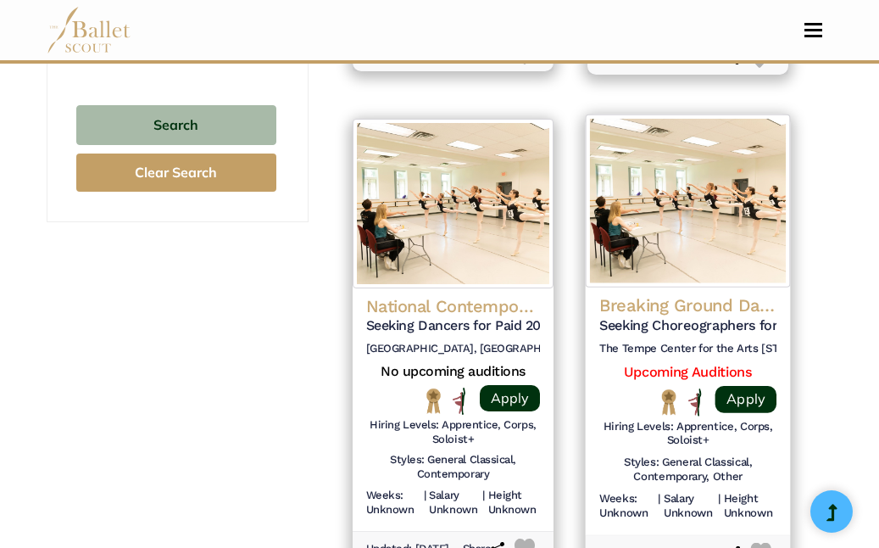
scroll to position [1808, 0]
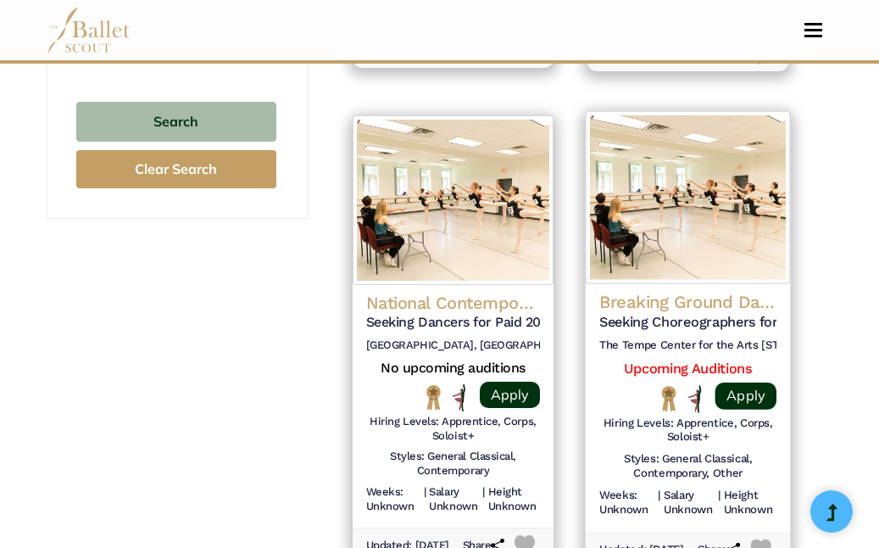
click at [706, 302] on h4 "Breaking Ground Dance Festival" at bounding box center [687, 302] width 177 height 23
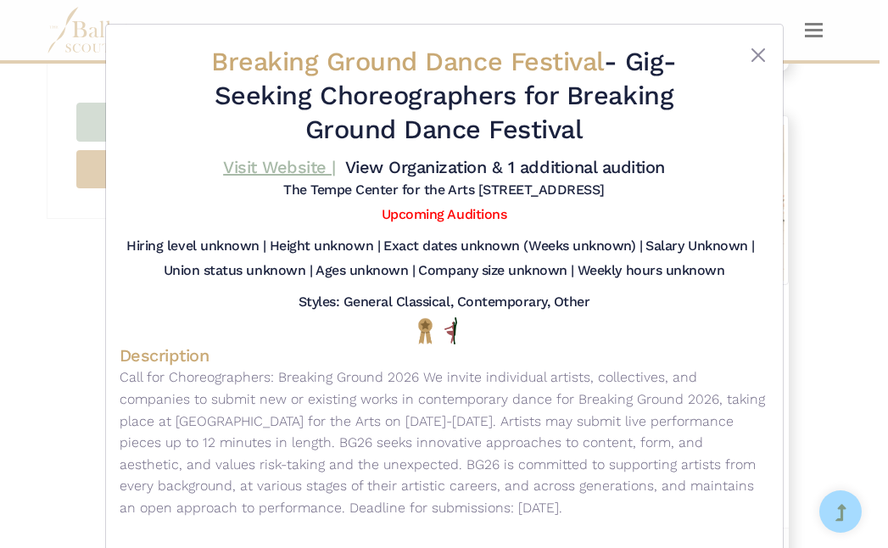
click at [304, 175] on link "Visit Website |" at bounding box center [279, 167] width 113 height 20
click at [756, 53] on button "Close" at bounding box center [758, 55] width 20 height 20
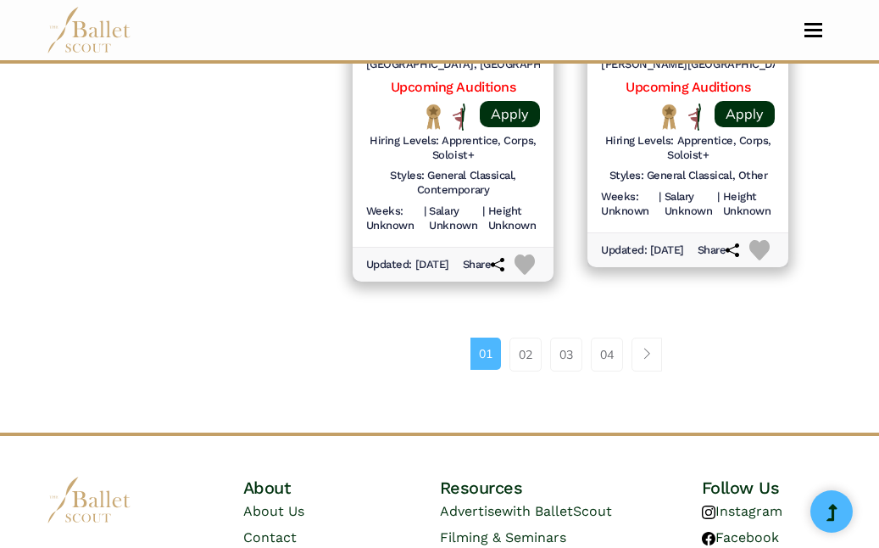
scroll to position [2724, 0]
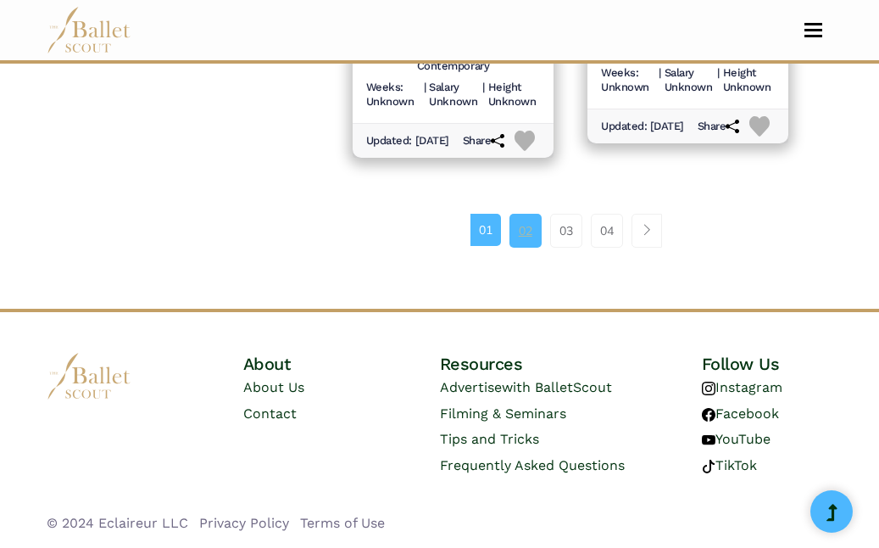
click at [523, 242] on link "02" at bounding box center [526, 231] width 32 height 34
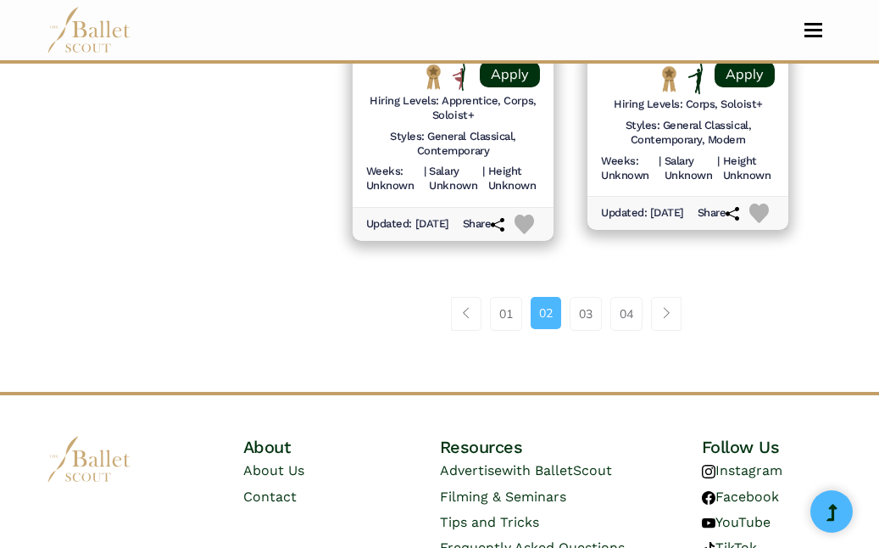
scroll to position [2650, 0]
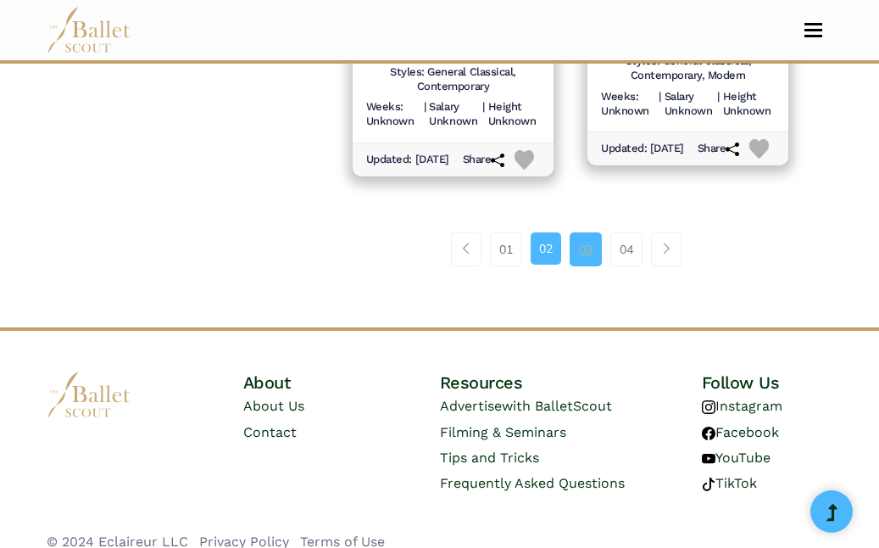
click at [590, 265] on link "03" at bounding box center [586, 249] width 32 height 34
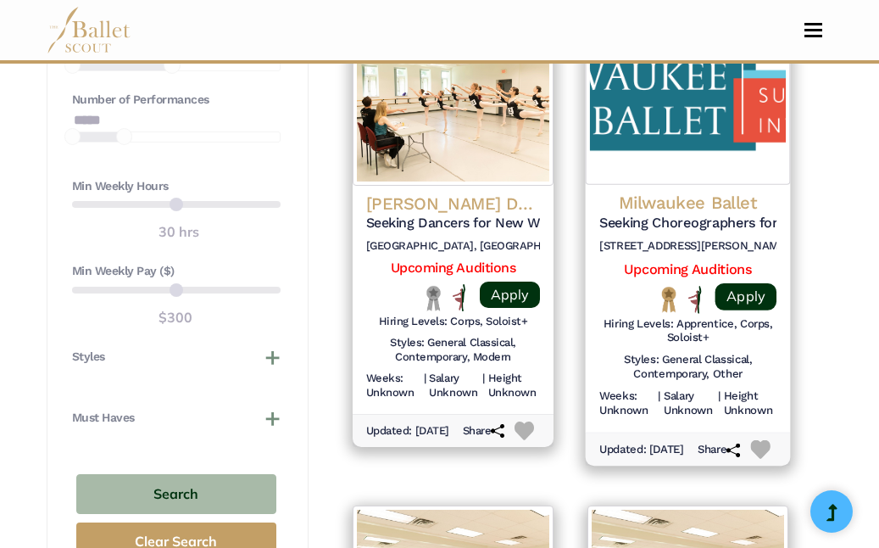
scroll to position [1442, 0]
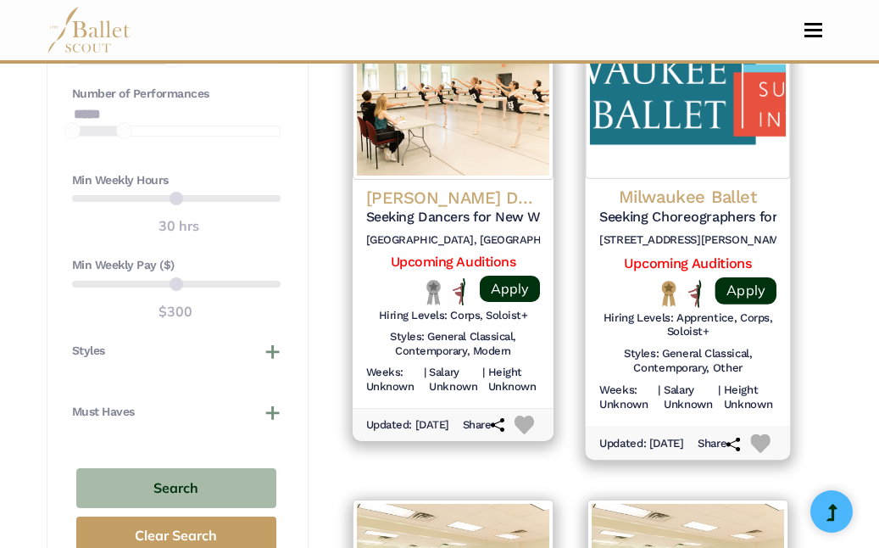
click at [660, 156] on img at bounding box center [688, 91] width 205 height 173
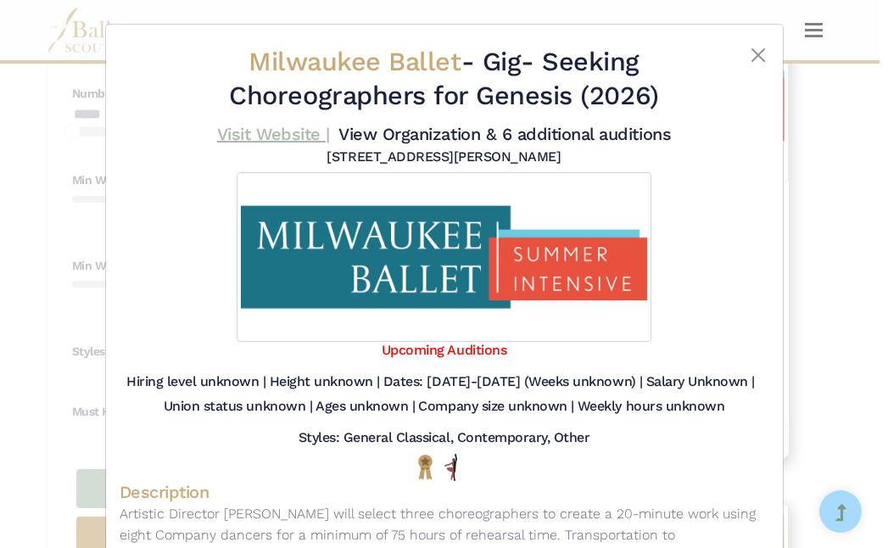
click at [273, 131] on link "Visit Website |" at bounding box center [273, 134] width 113 height 20
click at [749, 53] on button "Close" at bounding box center [758, 55] width 20 height 20
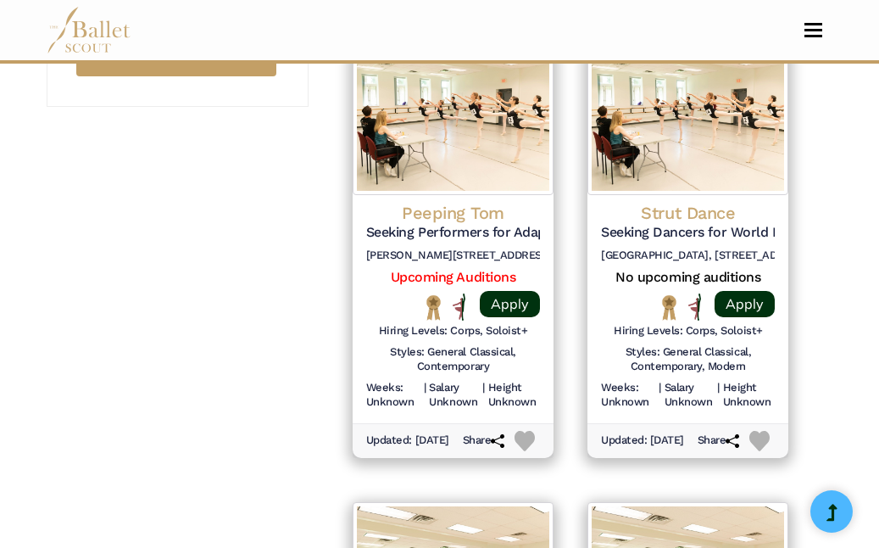
scroll to position [1921, 0]
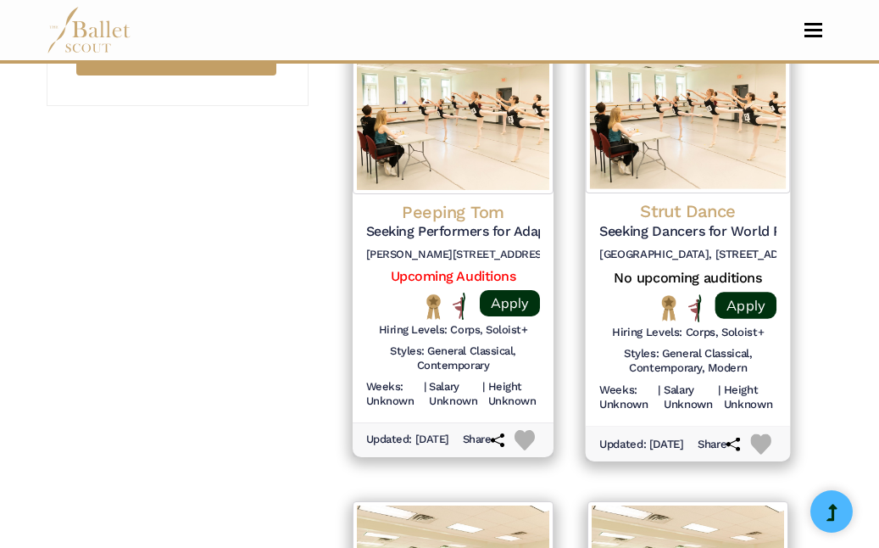
click at [693, 220] on h4 "Strut Dance" at bounding box center [687, 211] width 177 height 23
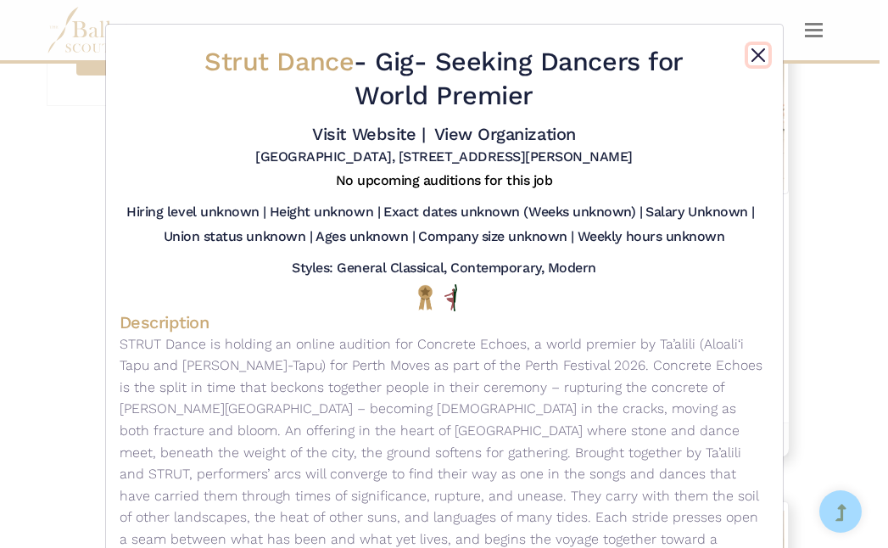
click at [753, 46] on button "Close" at bounding box center [758, 55] width 20 height 20
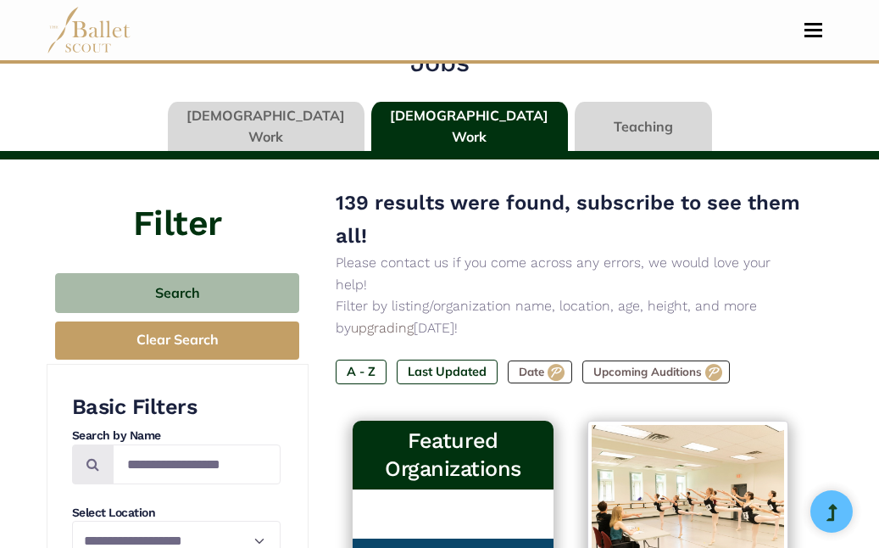
scroll to position [0, 0]
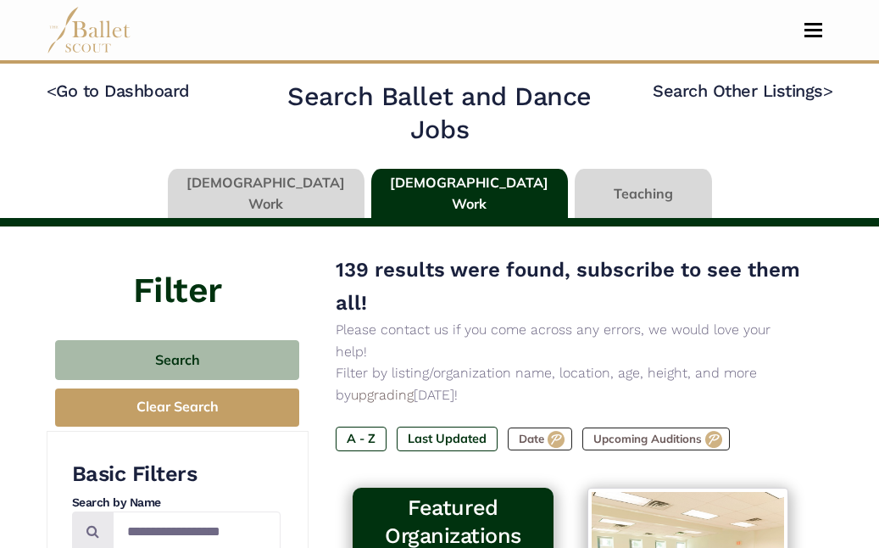
click at [303, 193] on link at bounding box center [266, 193] width 197 height 48
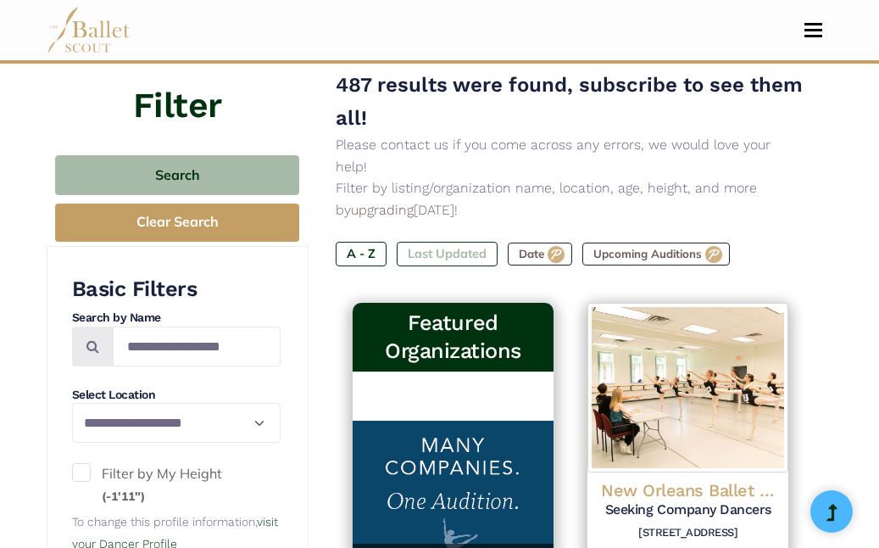
scroll to position [180, 0]
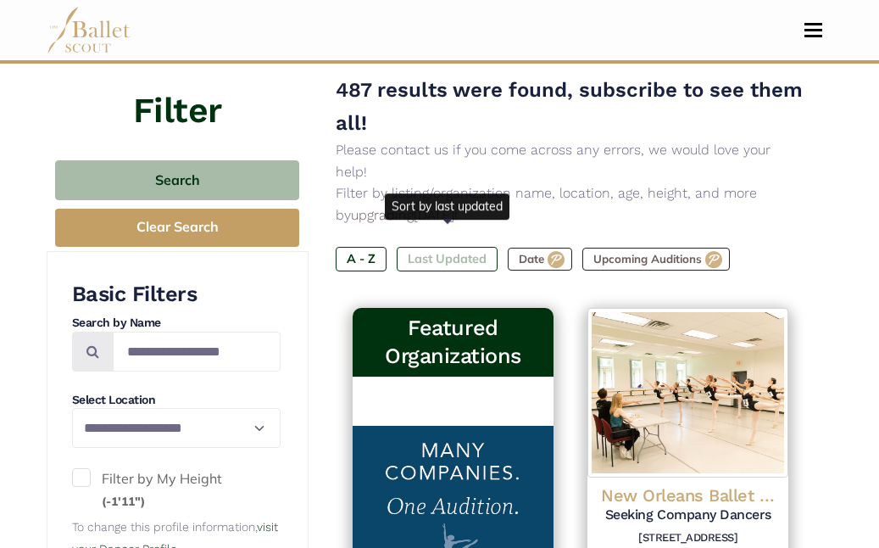
click at [424, 247] on label "Last Updated" at bounding box center [447, 259] width 101 height 24
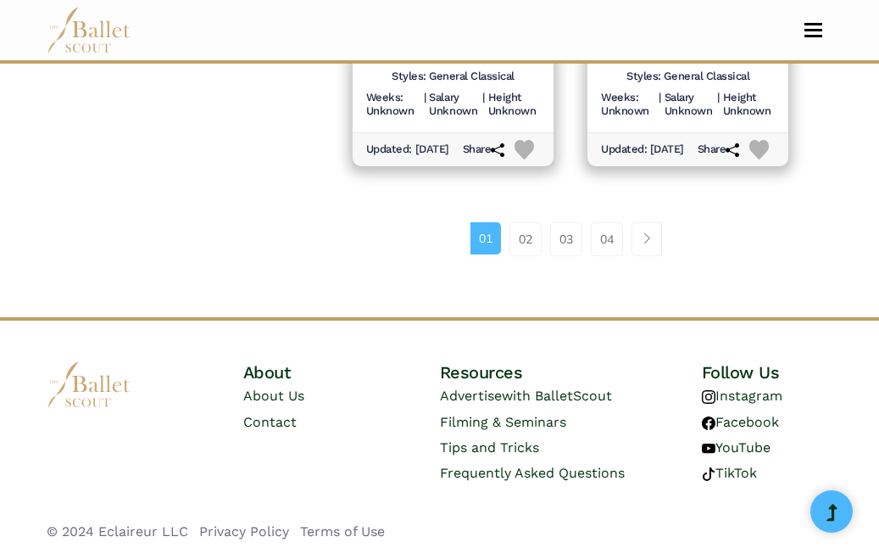
scroll to position [2644, 0]
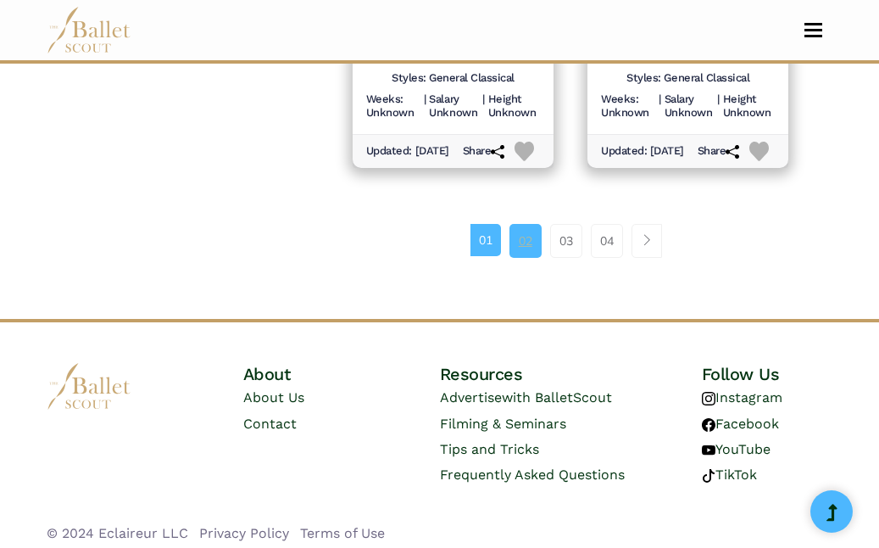
click at [526, 258] on link "02" at bounding box center [526, 241] width 32 height 34
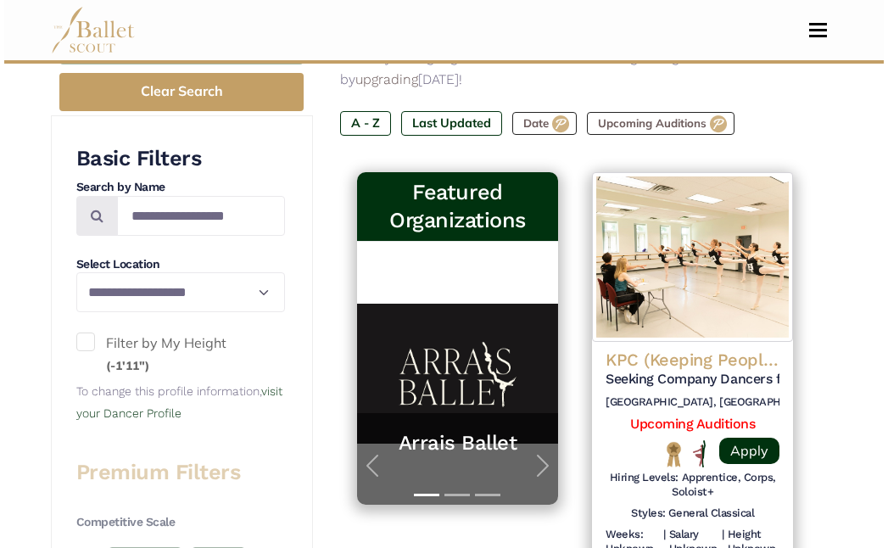
scroll to position [95, 0]
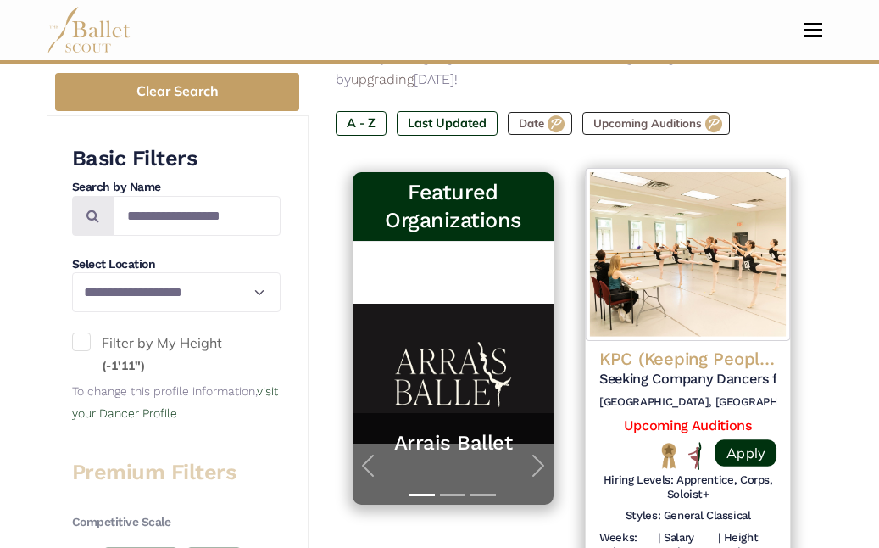
click at [696, 348] on h4 "KPC (Keeping People Connected)" at bounding box center [687, 359] width 177 height 23
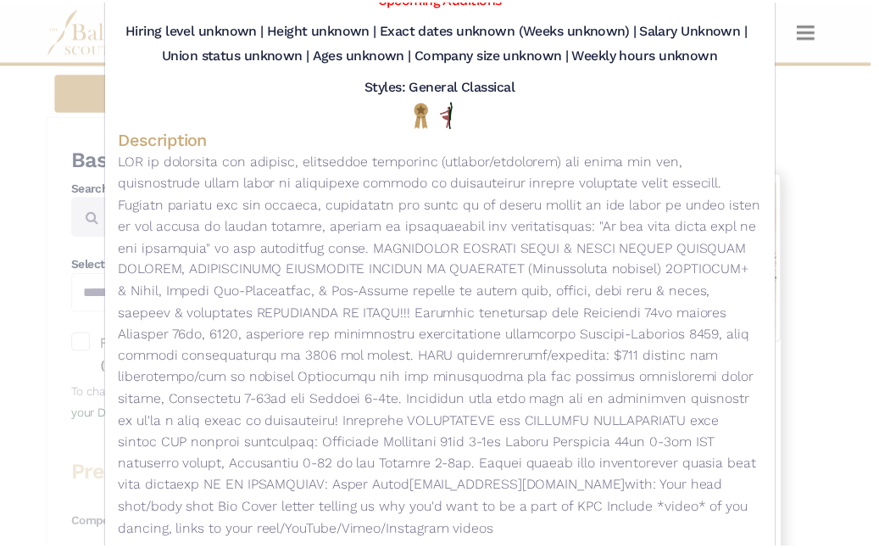
scroll to position [0, 0]
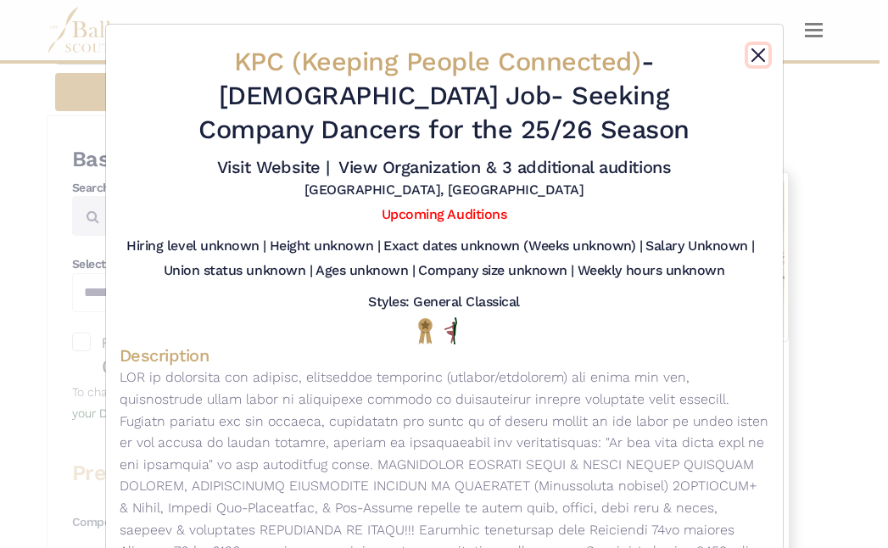
click at [756, 54] on button "Close" at bounding box center [758, 55] width 20 height 20
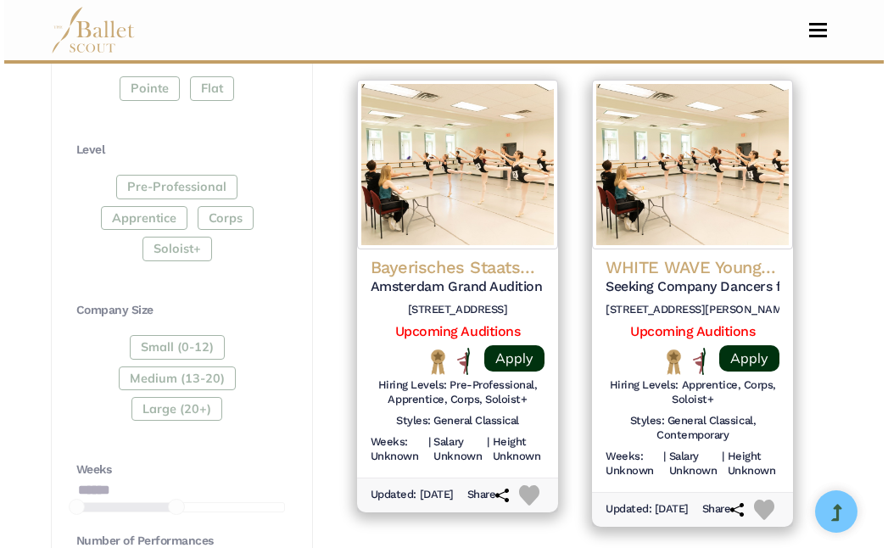
scroll to position [955, 0]
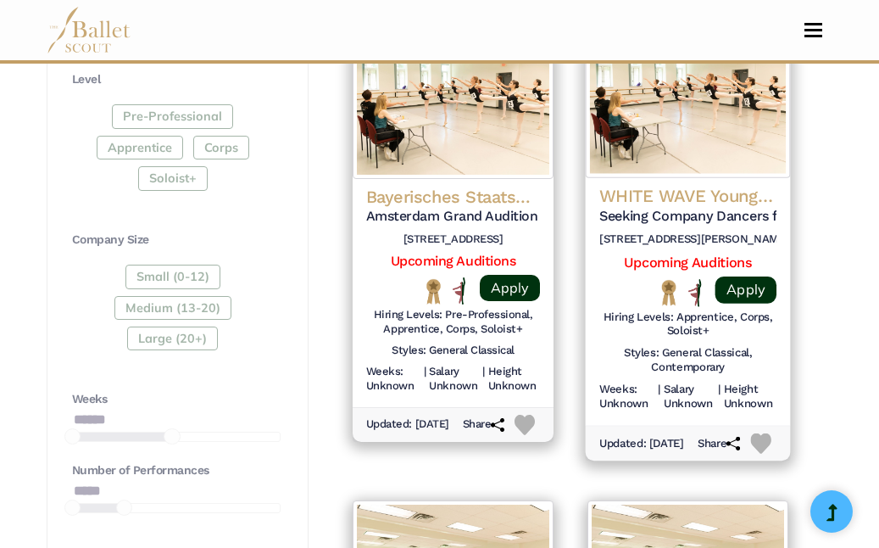
click at [682, 187] on h4 "WHITE WAVE Young Soon Kim Dance Company" at bounding box center [687, 196] width 177 height 23
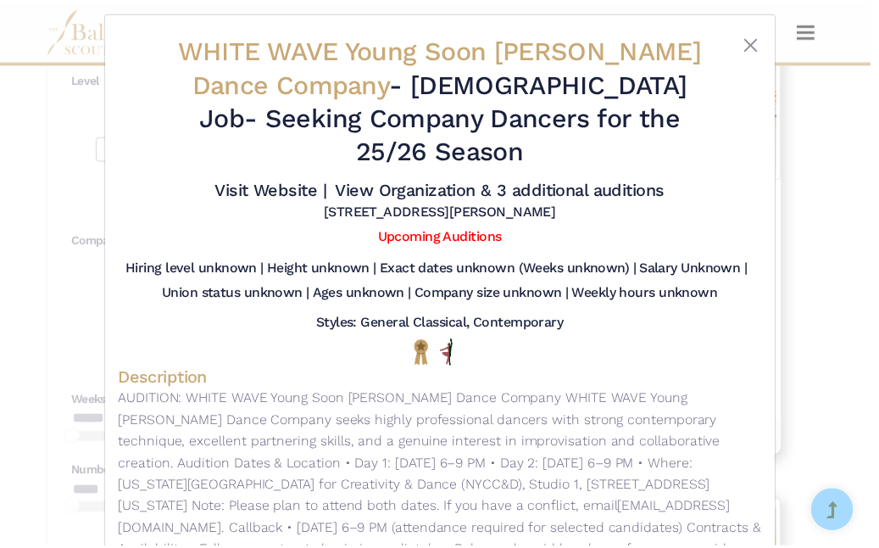
scroll to position [10, 0]
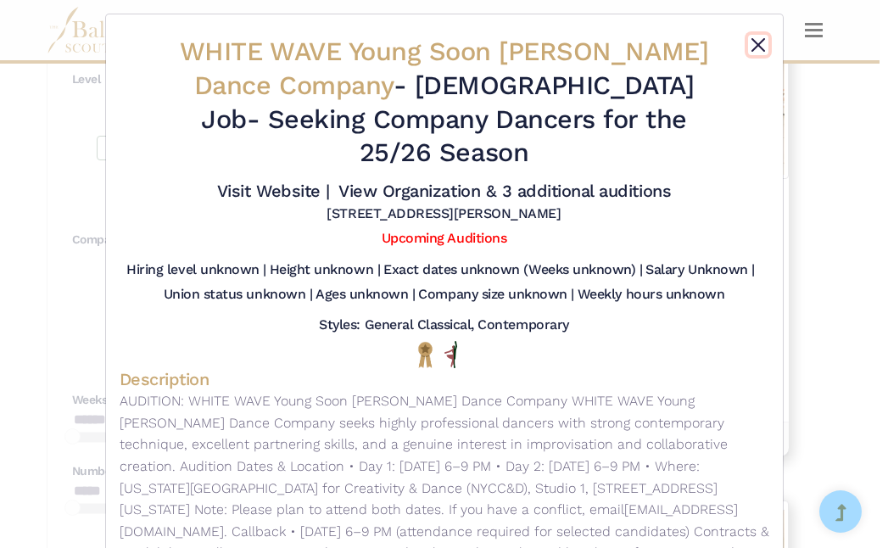
click at [755, 46] on button "Close" at bounding box center [758, 45] width 20 height 20
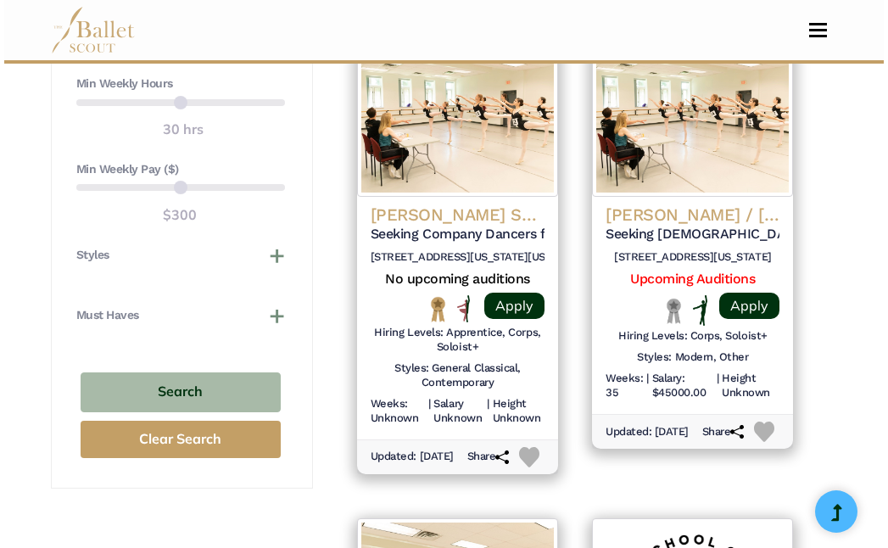
scroll to position [1434, 0]
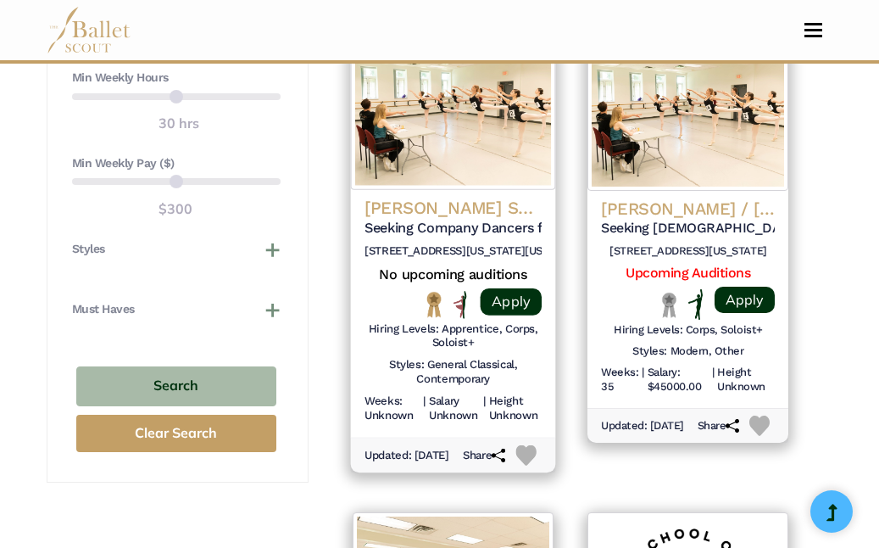
click at [483, 206] on h4 "Dana Tai Soon Burgess Dance Company" at bounding box center [453, 208] width 177 height 23
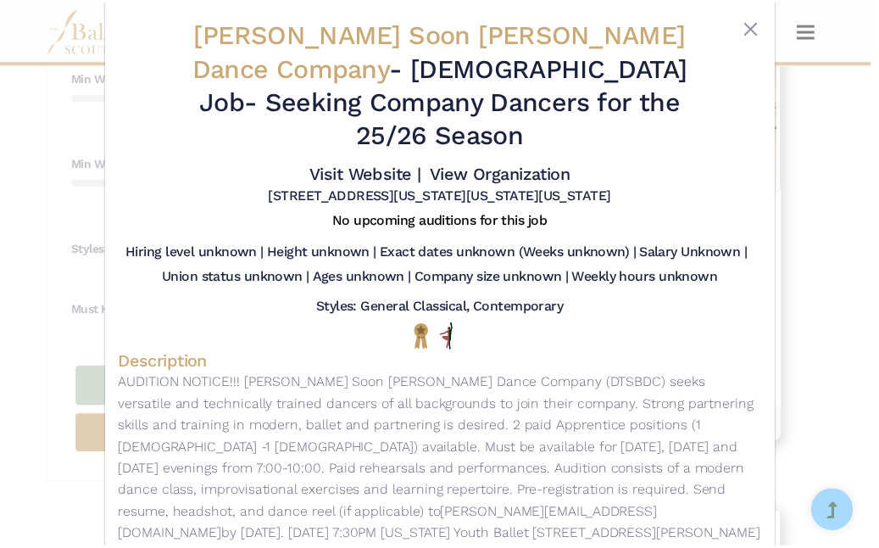
scroll to position [0, 0]
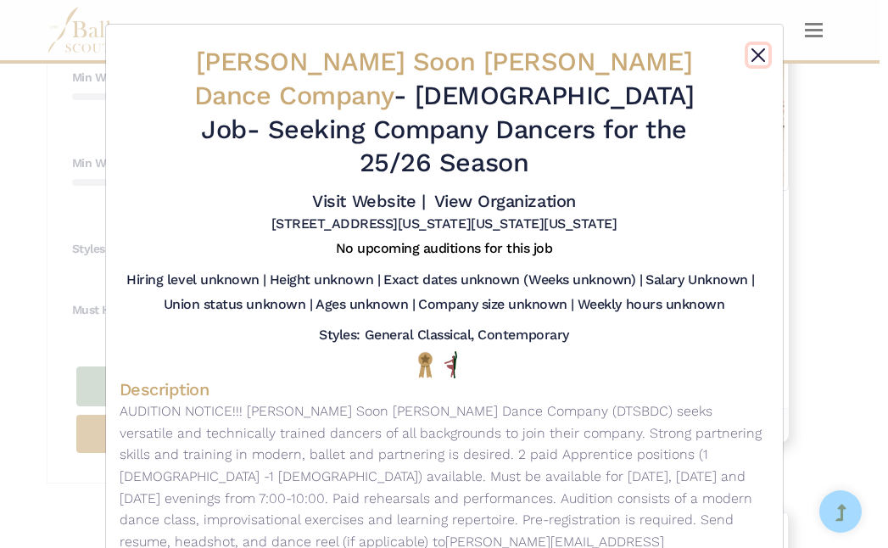
click at [754, 47] on button "Close" at bounding box center [758, 55] width 20 height 20
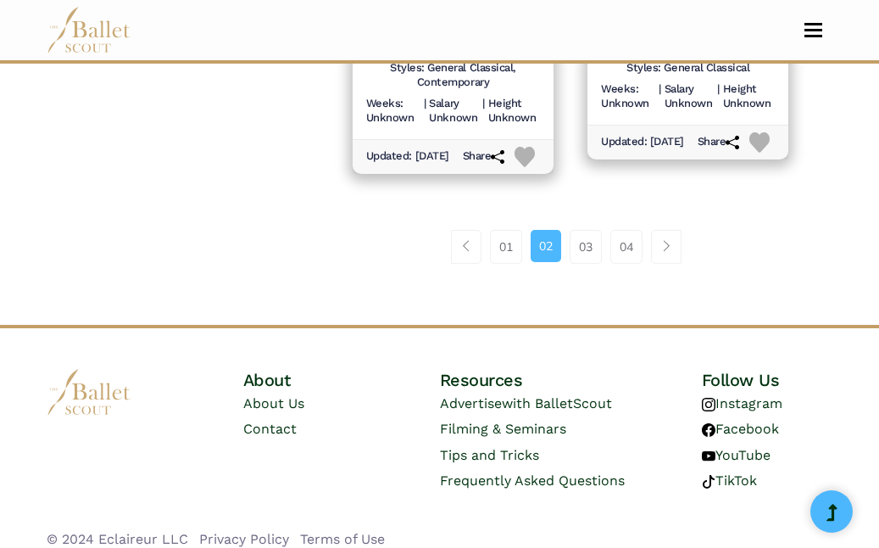
scroll to position [2730, 0]
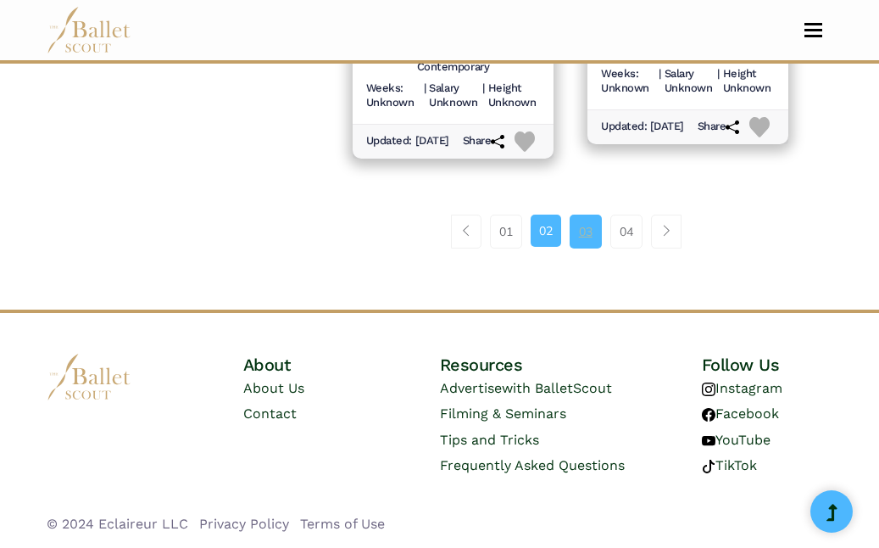
click at [594, 248] on link "03" at bounding box center [586, 231] width 32 height 34
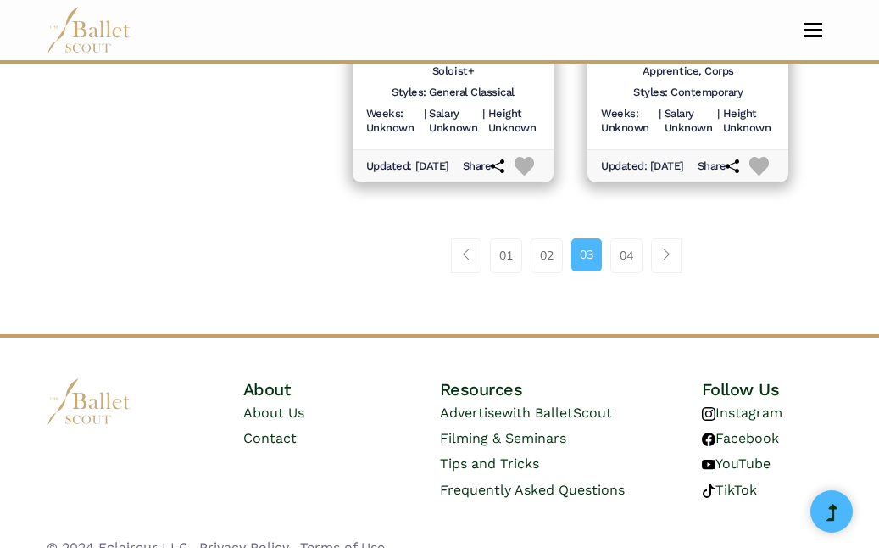
scroll to position [2696, 0]
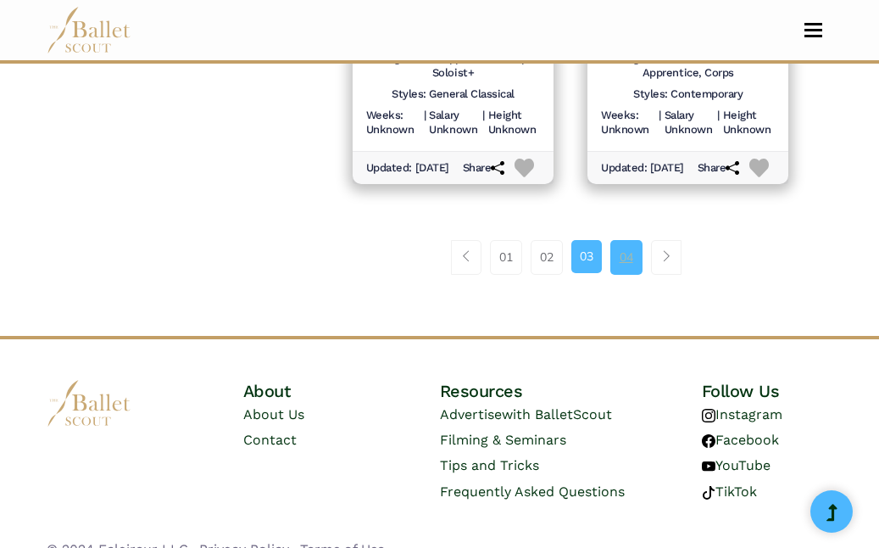
click at [623, 274] on link "04" at bounding box center [626, 257] width 32 height 34
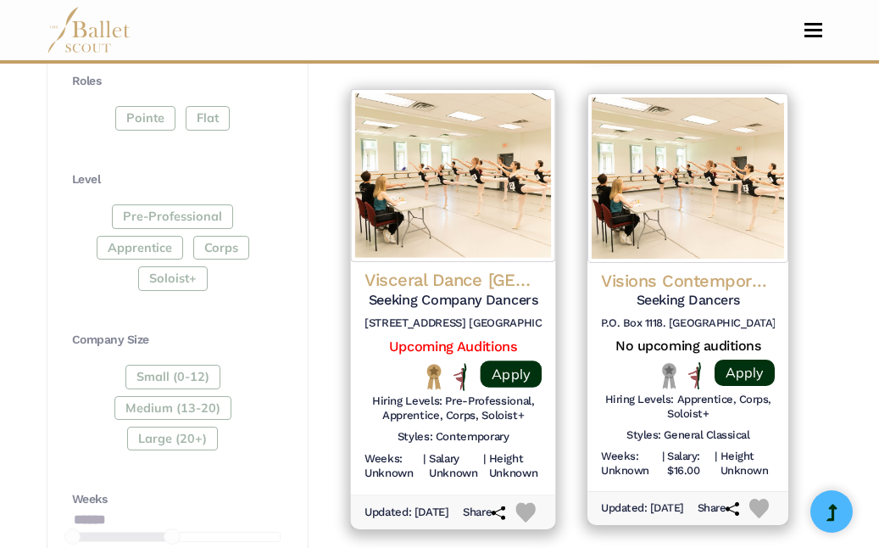
scroll to position [851, 0]
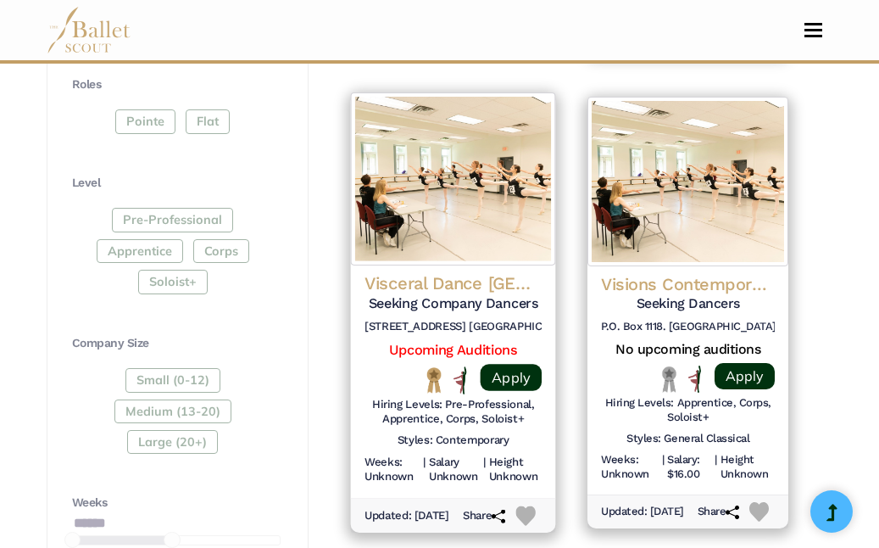
click at [463, 207] on img at bounding box center [452, 178] width 205 height 173
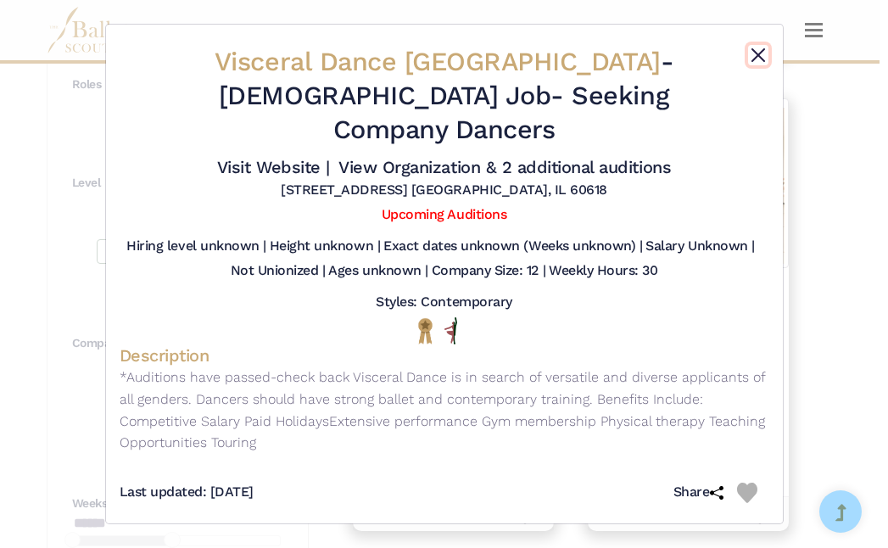
click at [757, 51] on button "Close" at bounding box center [758, 55] width 20 height 20
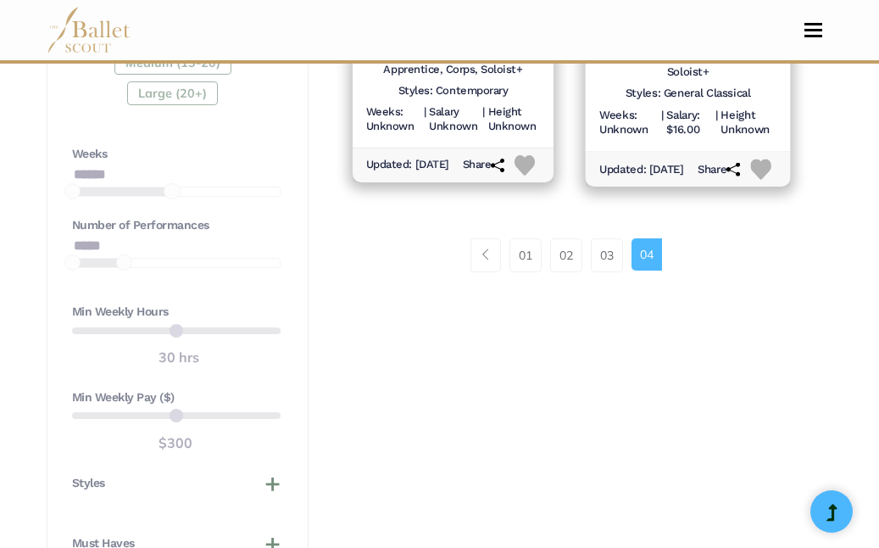
scroll to position [1199, 0]
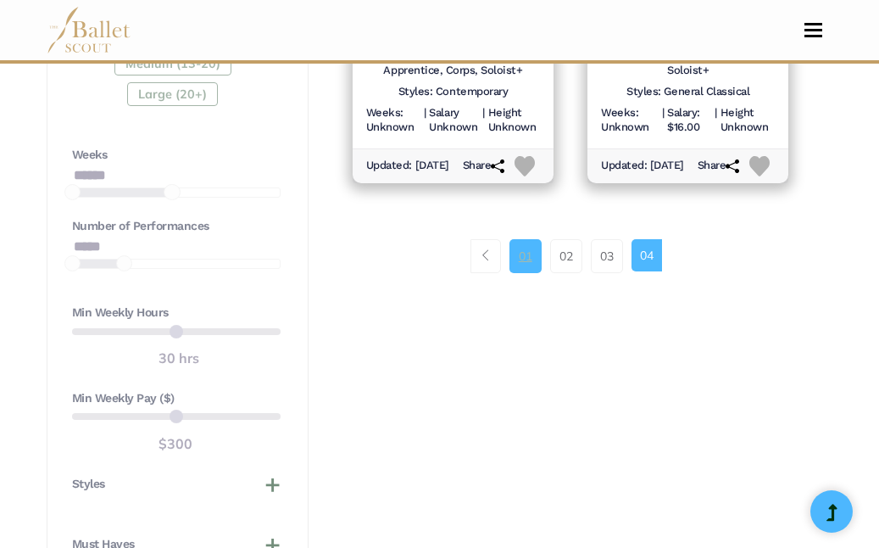
click at [513, 251] on link "01" at bounding box center [526, 256] width 32 height 34
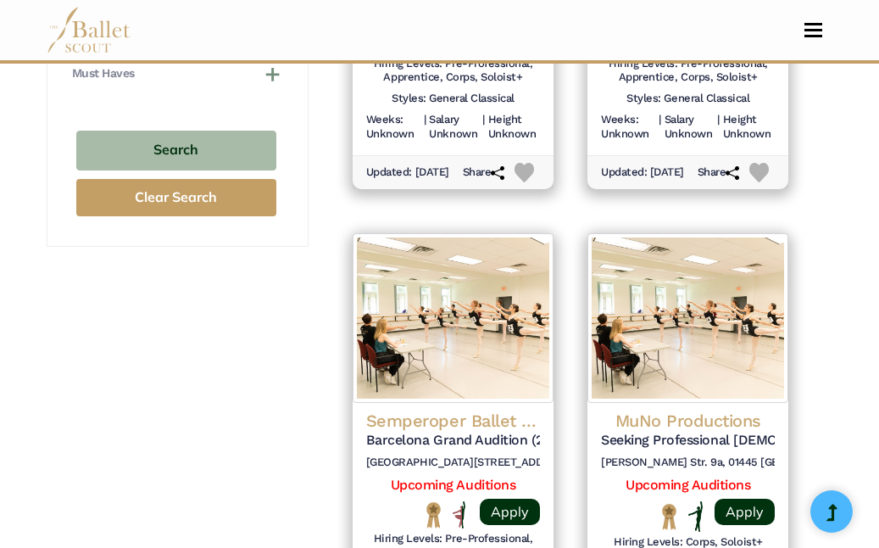
scroll to position [1676, 0]
